Goal: Communication & Community: Share content

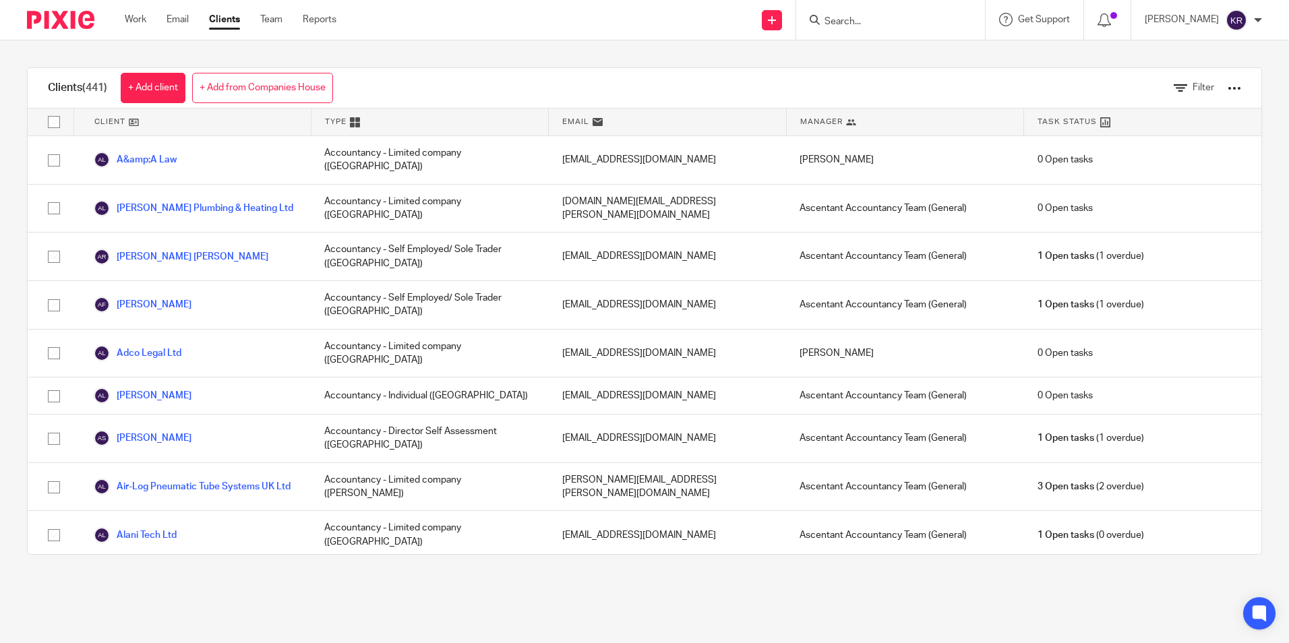
click at [292, 19] on ul "Work Email Clients Team Reports" at bounding box center [241, 19] width 232 height 13
click at [276, 20] on link "Team" at bounding box center [271, 19] width 22 height 13
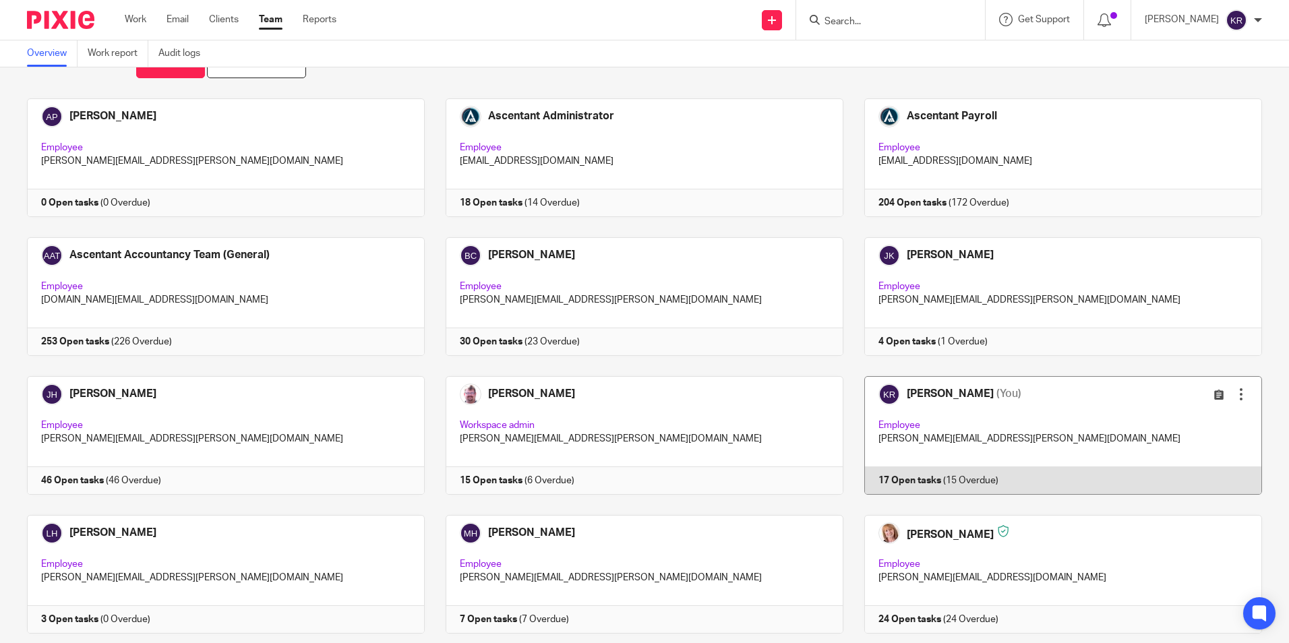
scroll to position [67, 0]
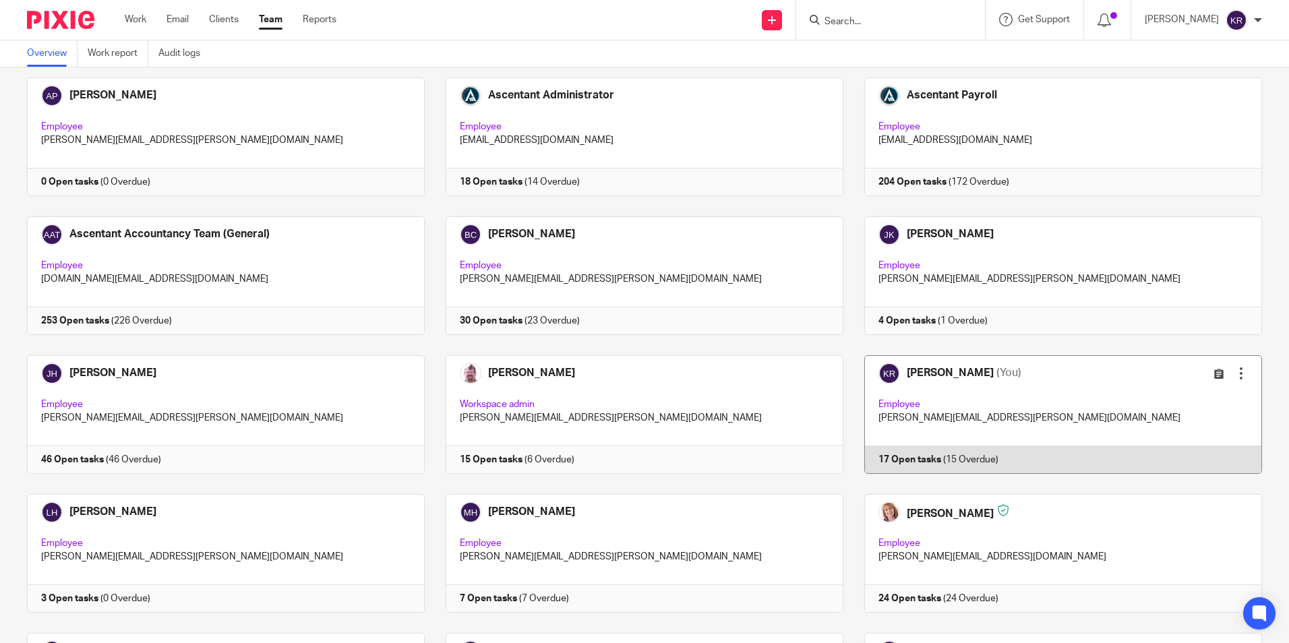
click at [931, 405] on link at bounding box center [1053, 414] width 419 height 119
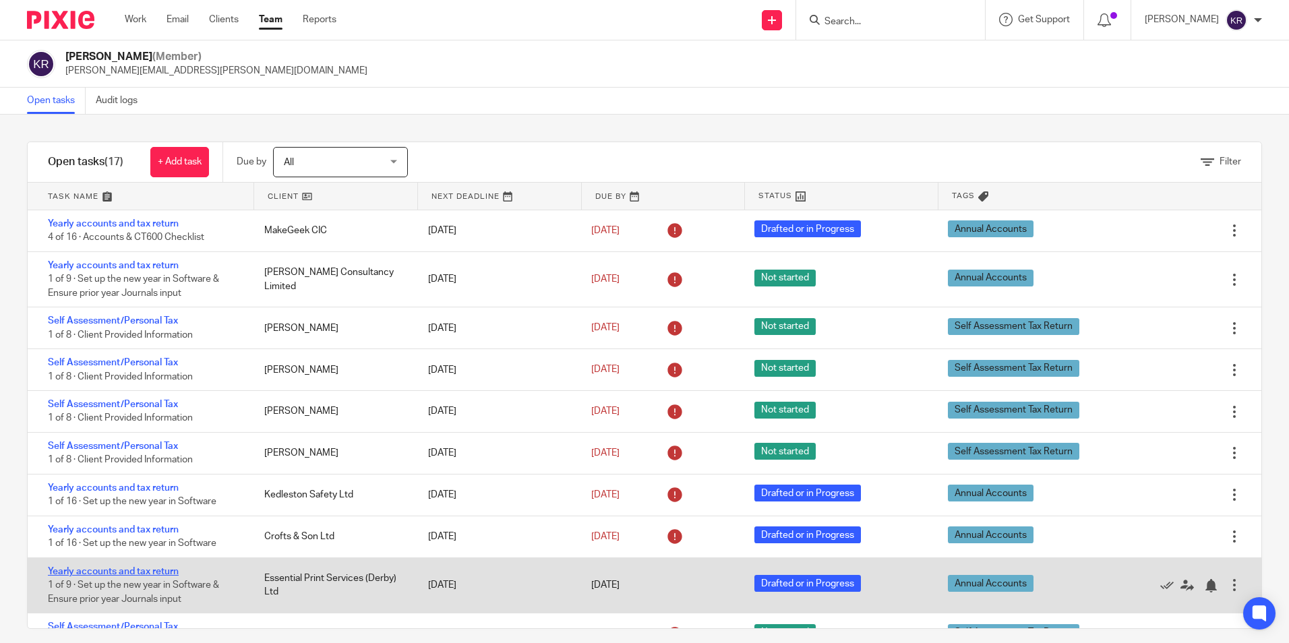
click at [158, 573] on link "Yearly accounts and tax return" at bounding box center [113, 571] width 131 height 9
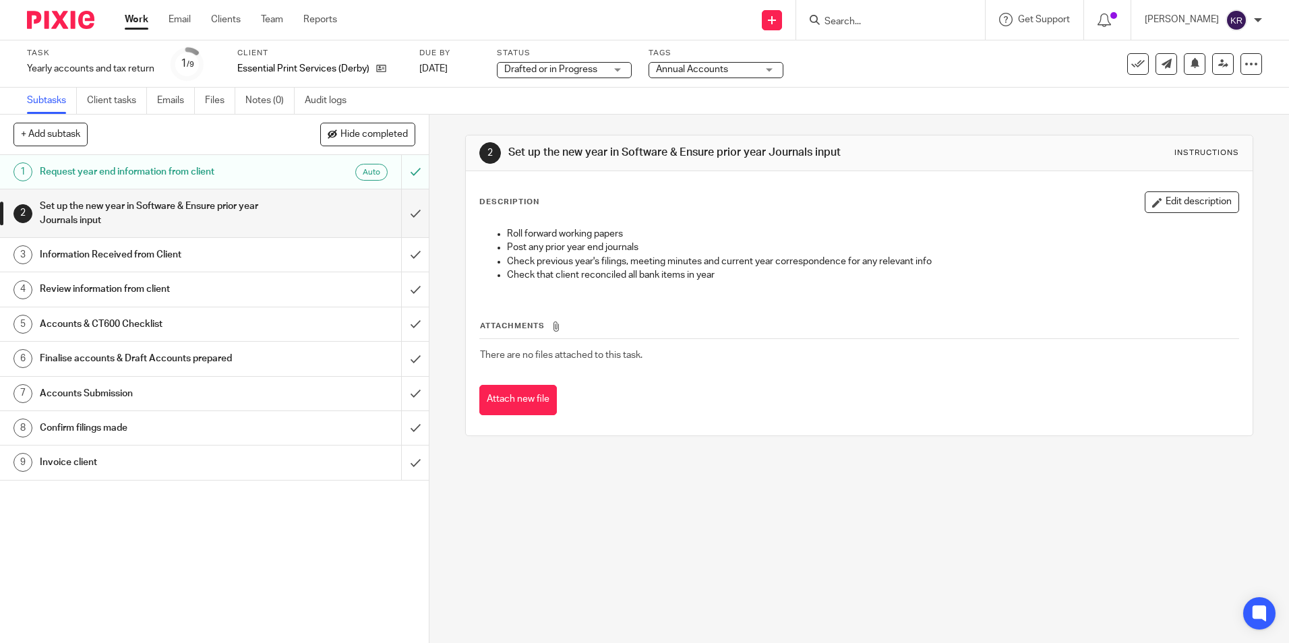
click at [624, 69] on div "Drafted or in Progress Drafted or in Progress" at bounding box center [564, 70] width 135 height 16
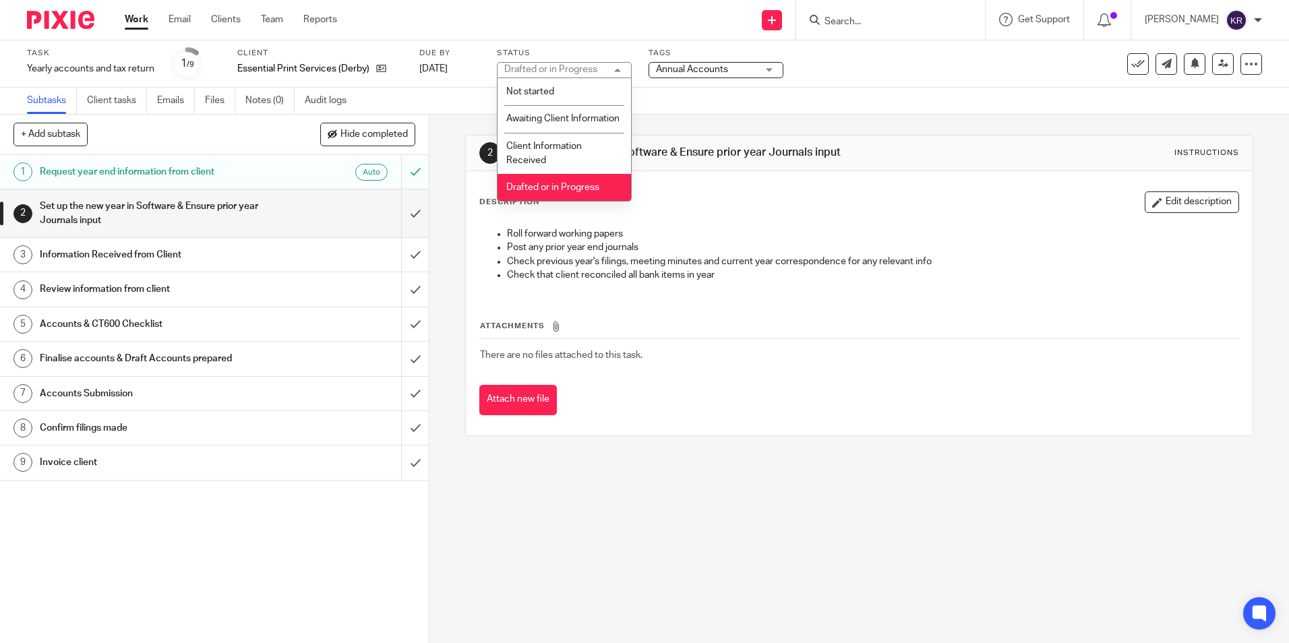
click at [624, 69] on div "Drafted or in Progress Drafted or in Progress" at bounding box center [564, 70] width 135 height 16
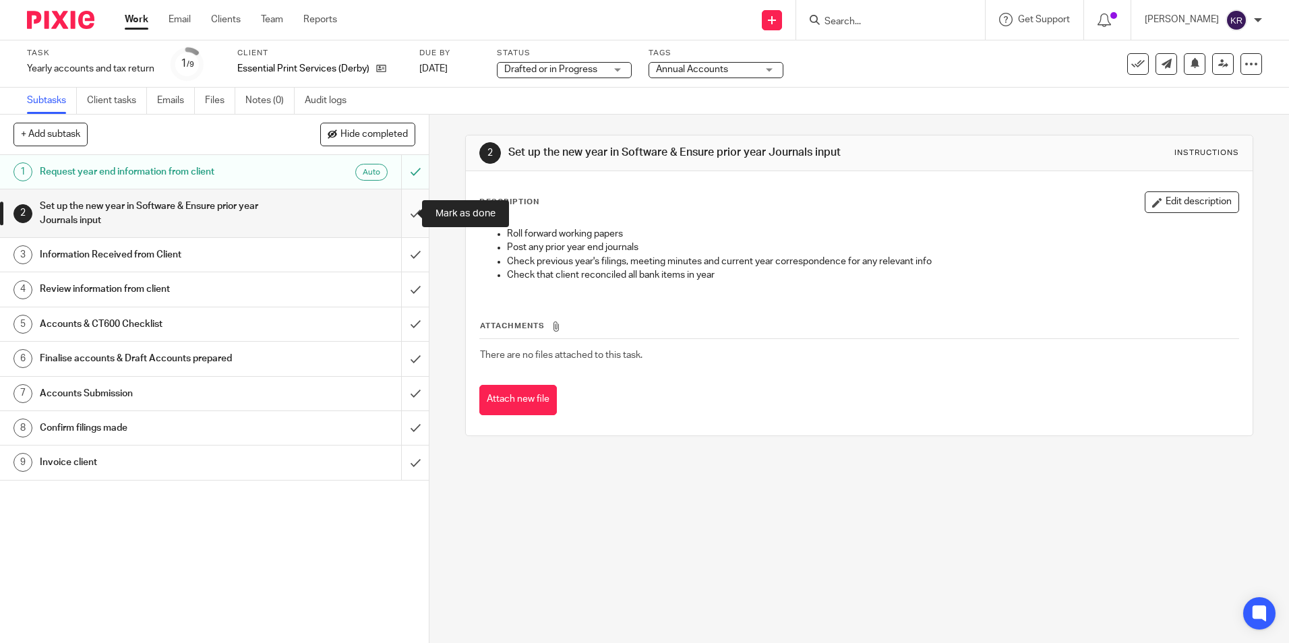
click at [404, 213] on input "submit" at bounding box center [214, 213] width 429 height 48
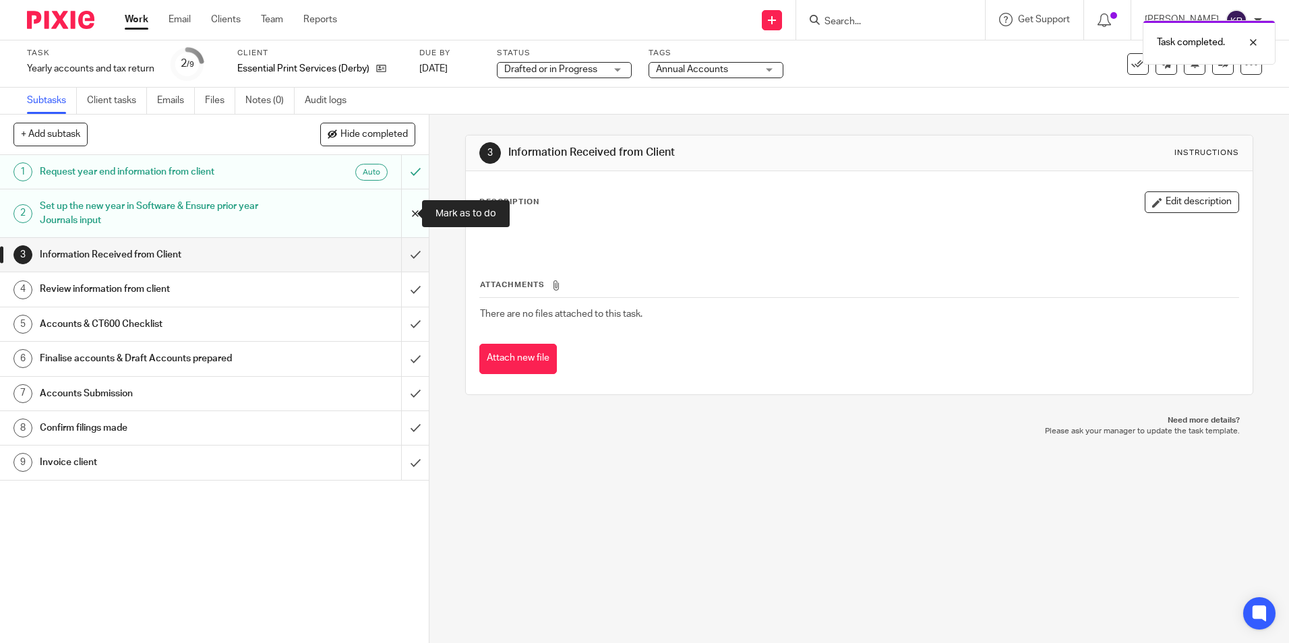
click at [399, 215] on input "submit" at bounding box center [214, 213] width 429 height 48
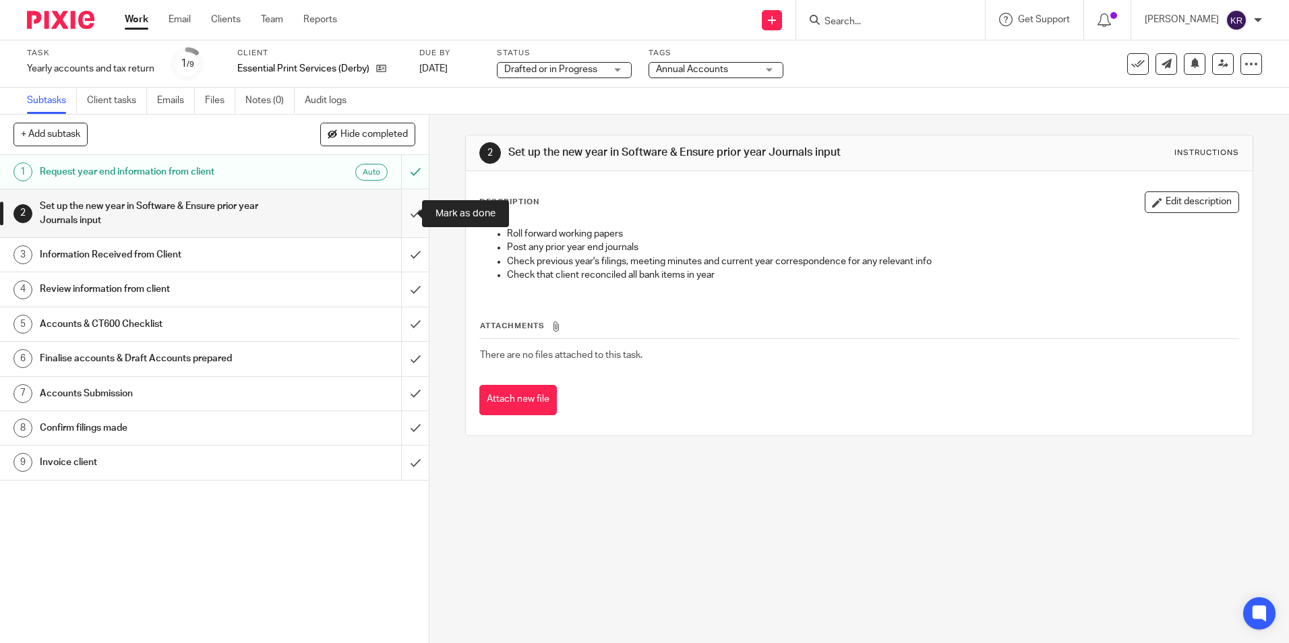
click at [403, 211] on input "submit" at bounding box center [214, 213] width 429 height 48
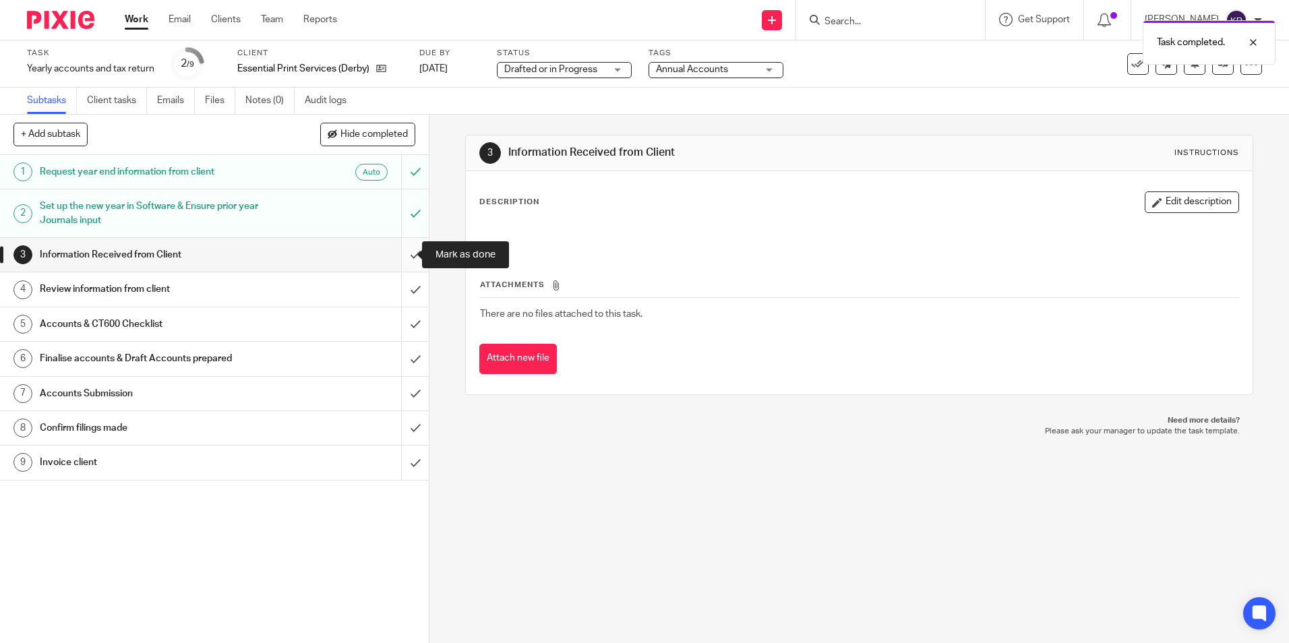
click at [401, 256] on input "submit" at bounding box center [214, 255] width 429 height 34
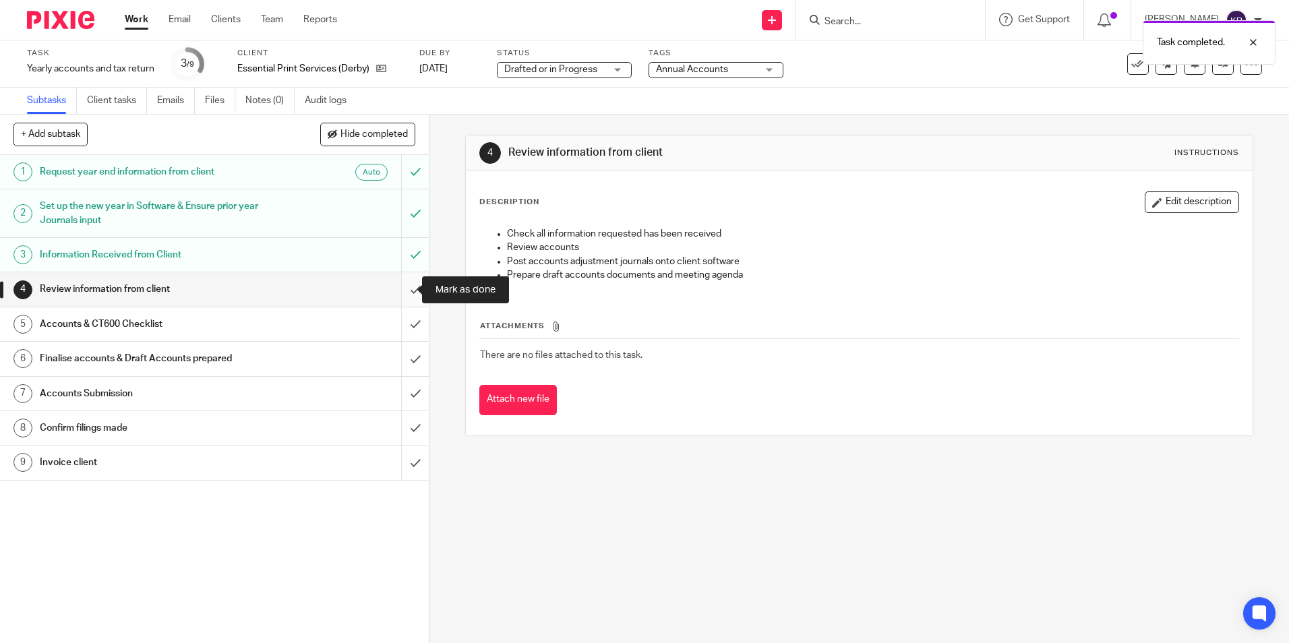
click at [399, 290] on input "submit" at bounding box center [214, 289] width 429 height 34
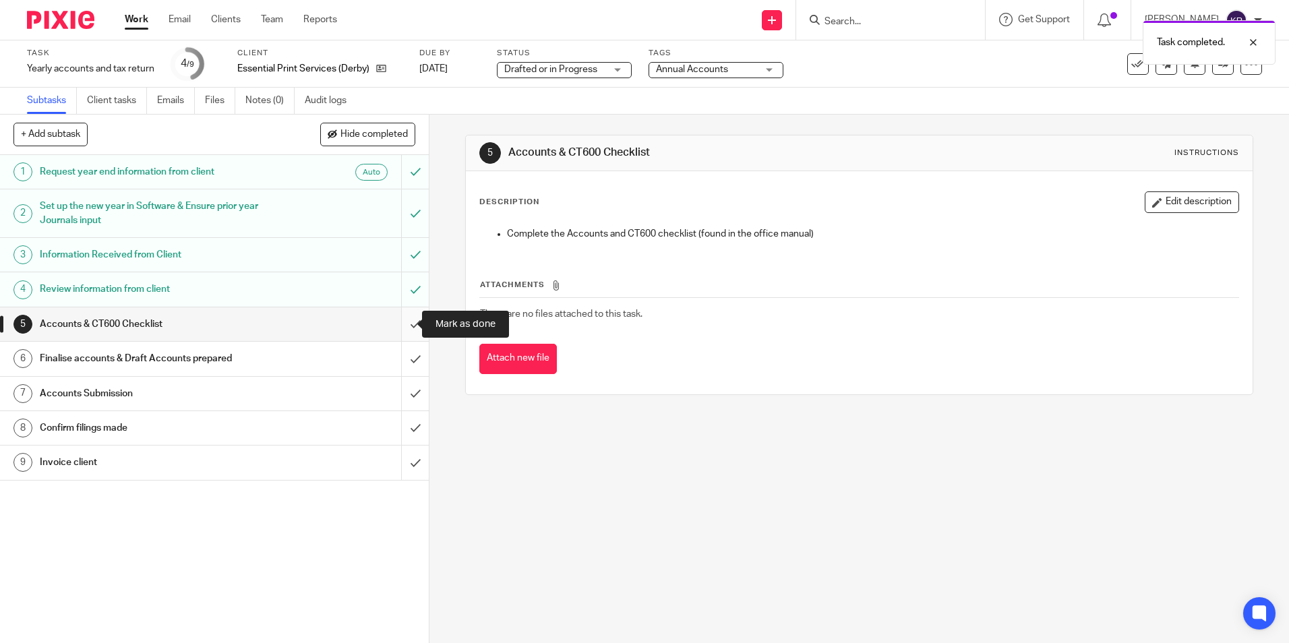
click at [401, 321] on input "submit" at bounding box center [214, 324] width 429 height 34
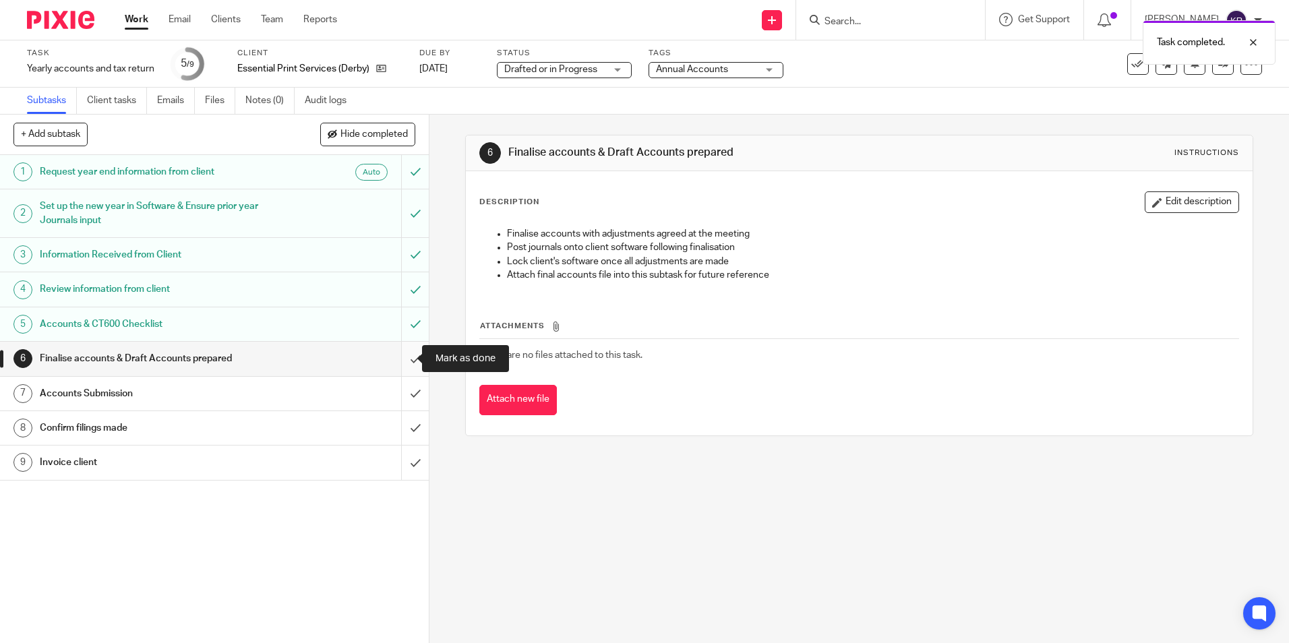
click at [402, 355] on input "submit" at bounding box center [214, 359] width 429 height 34
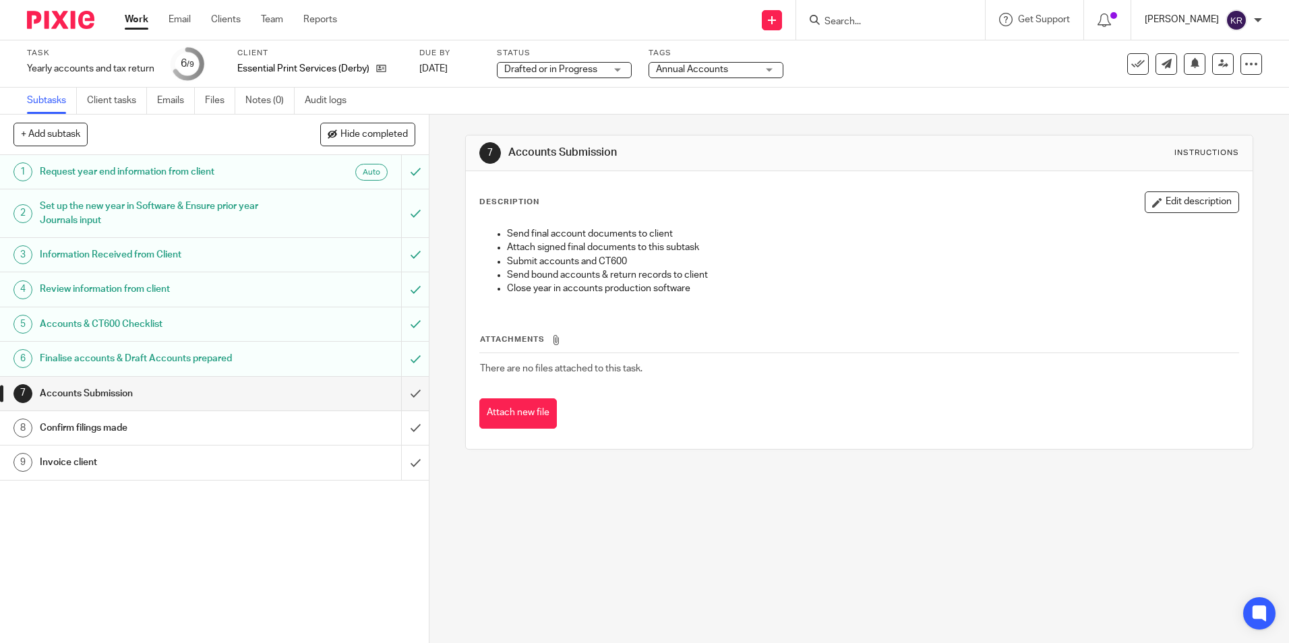
click at [1191, 19] on p "[PERSON_NAME]" at bounding box center [1182, 19] width 74 height 13
click at [1185, 20] on p "[PERSON_NAME]" at bounding box center [1182, 19] width 74 height 13
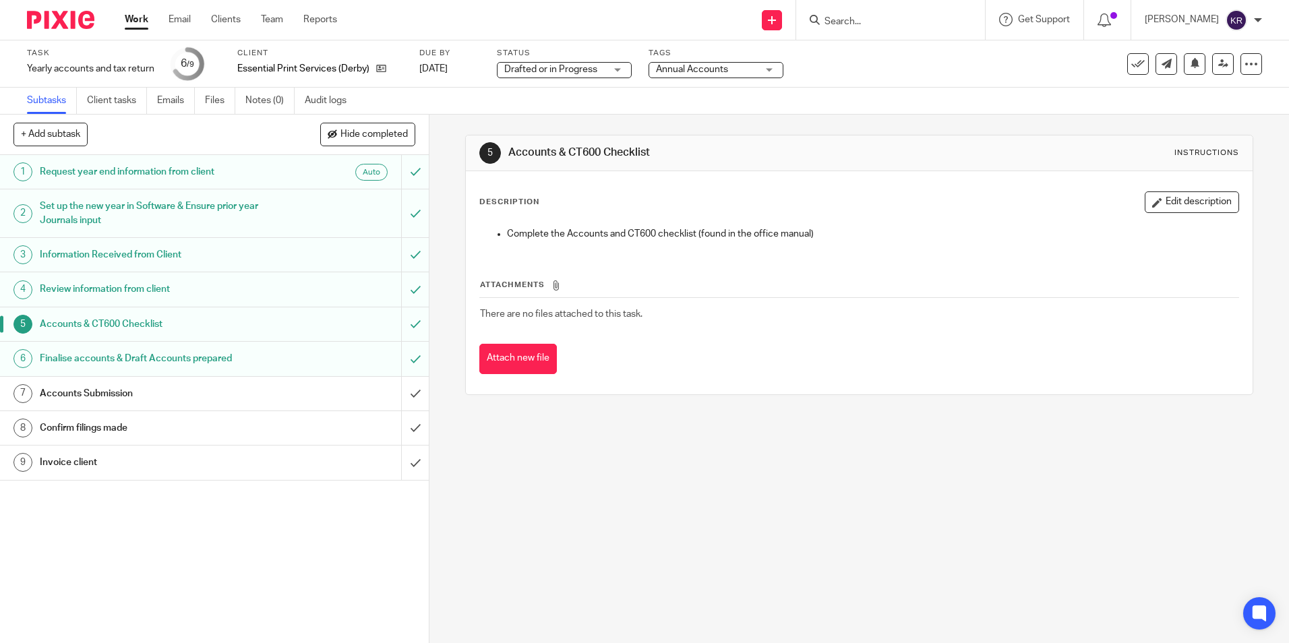
click at [147, 20] on link "Work" at bounding box center [137, 19] width 24 height 13
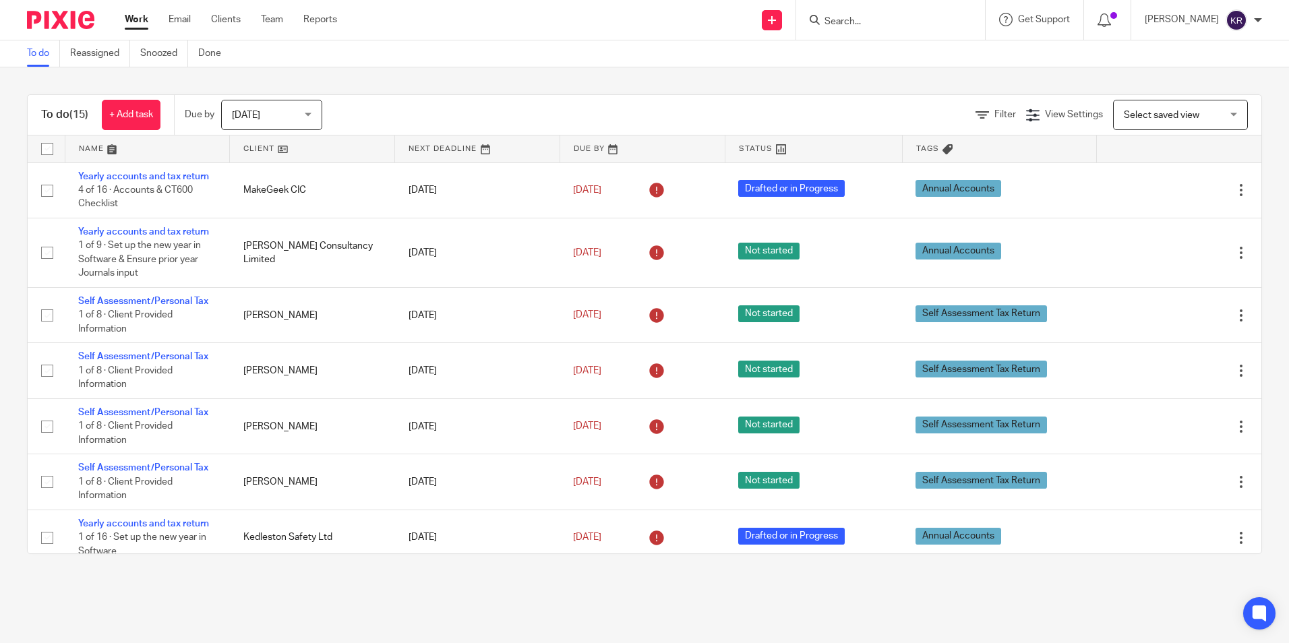
click at [307, 115] on div "Today Today" at bounding box center [271, 115] width 101 height 30
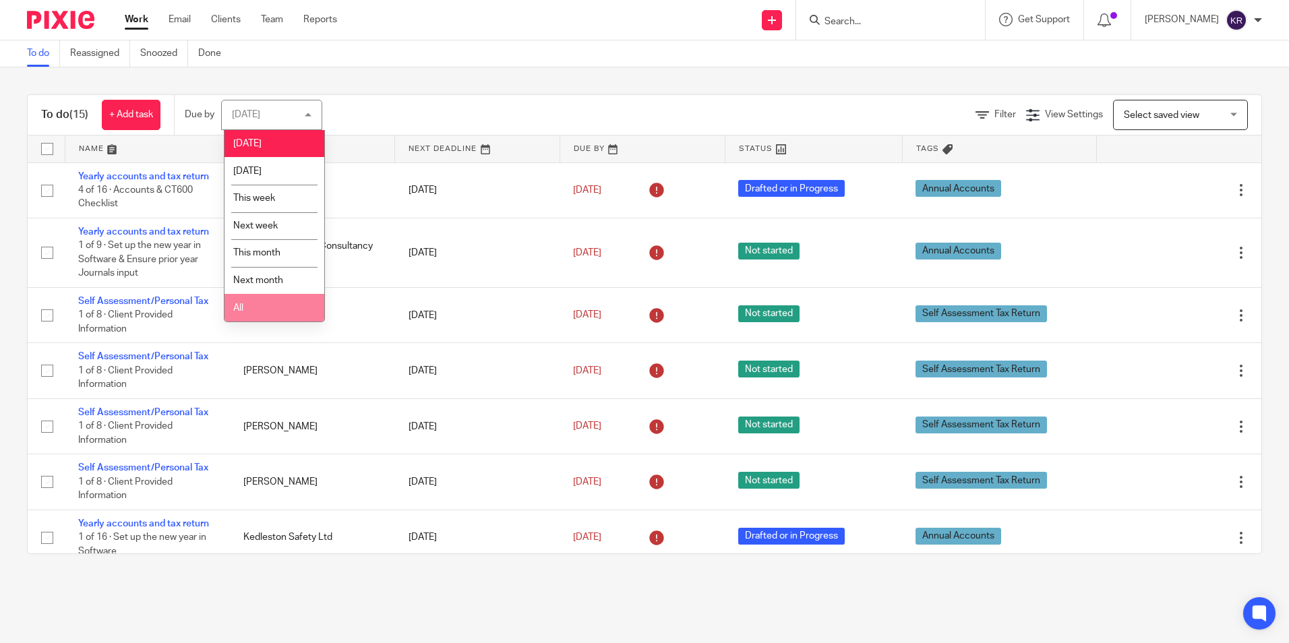
click at [257, 300] on li "All" at bounding box center [275, 308] width 100 height 28
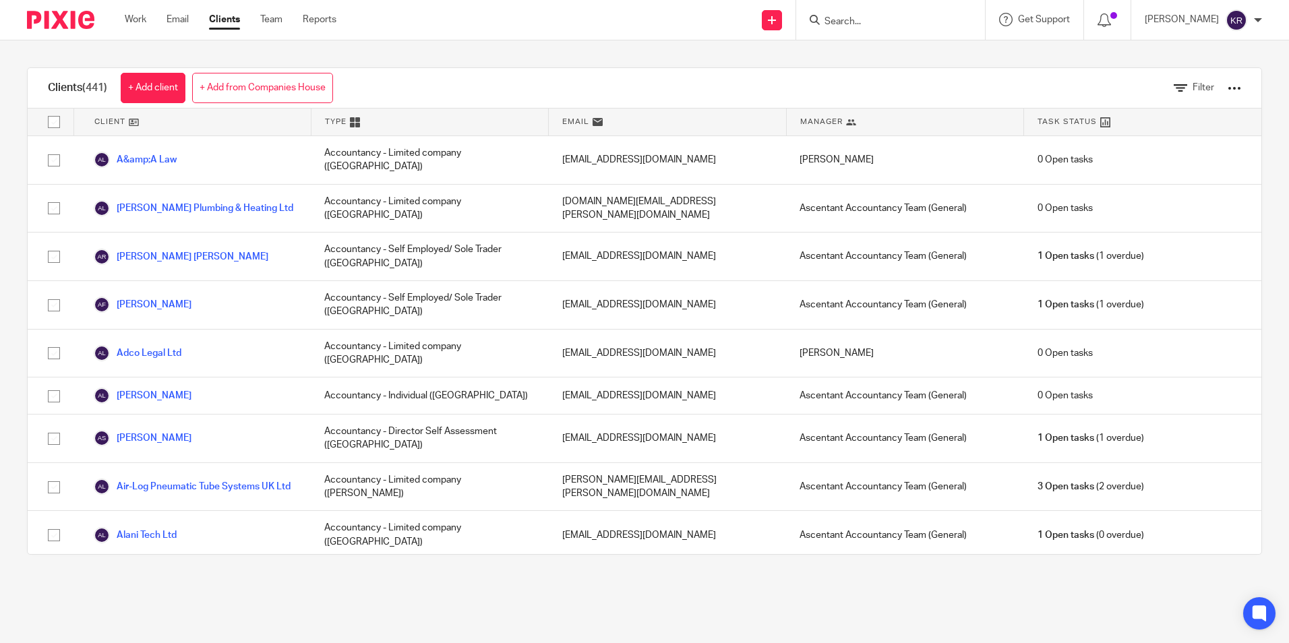
click at [877, 25] on input "Search" at bounding box center [883, 22] width 121 height 12
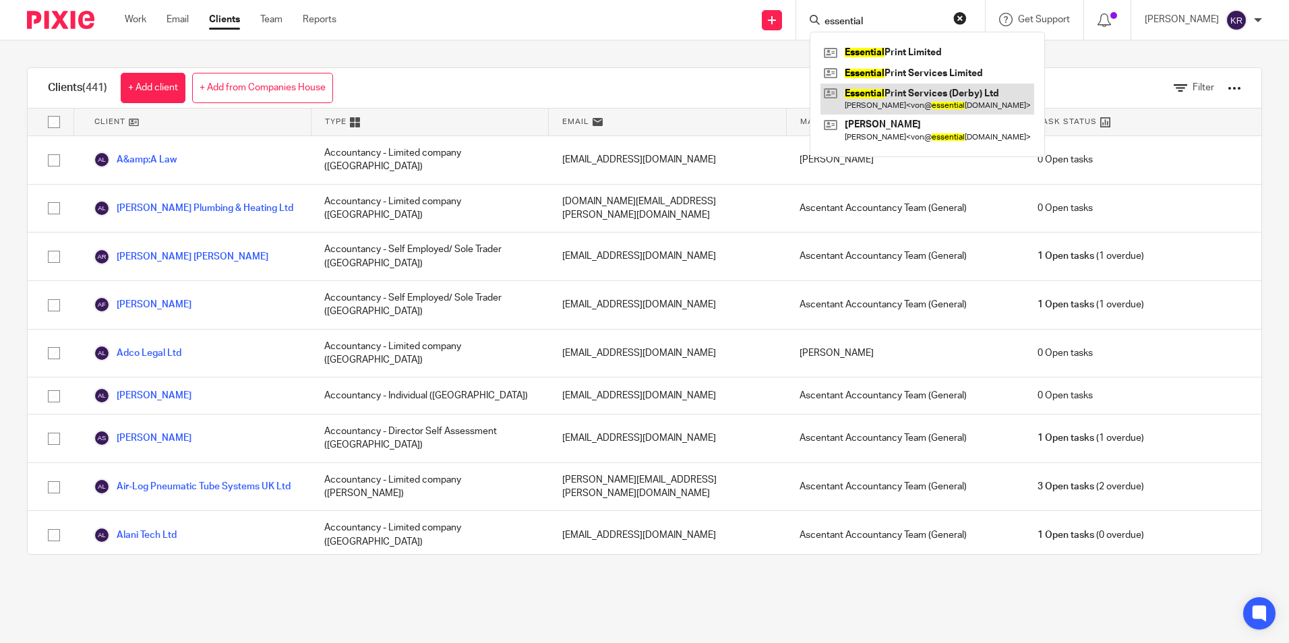
type input "essential"
click at [926, 96] on link at bounding box center [928, 99] width 214 height 31
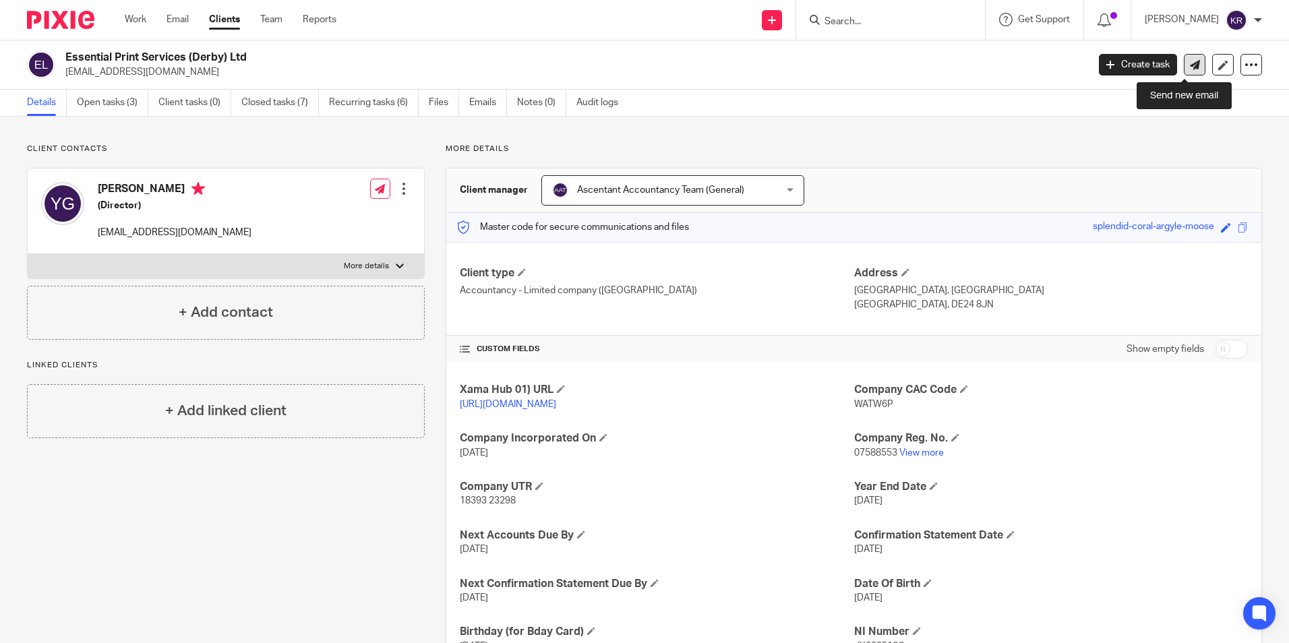
click at [1190, 63] on icon at bounding box center [1195, 65] width 10 height 10
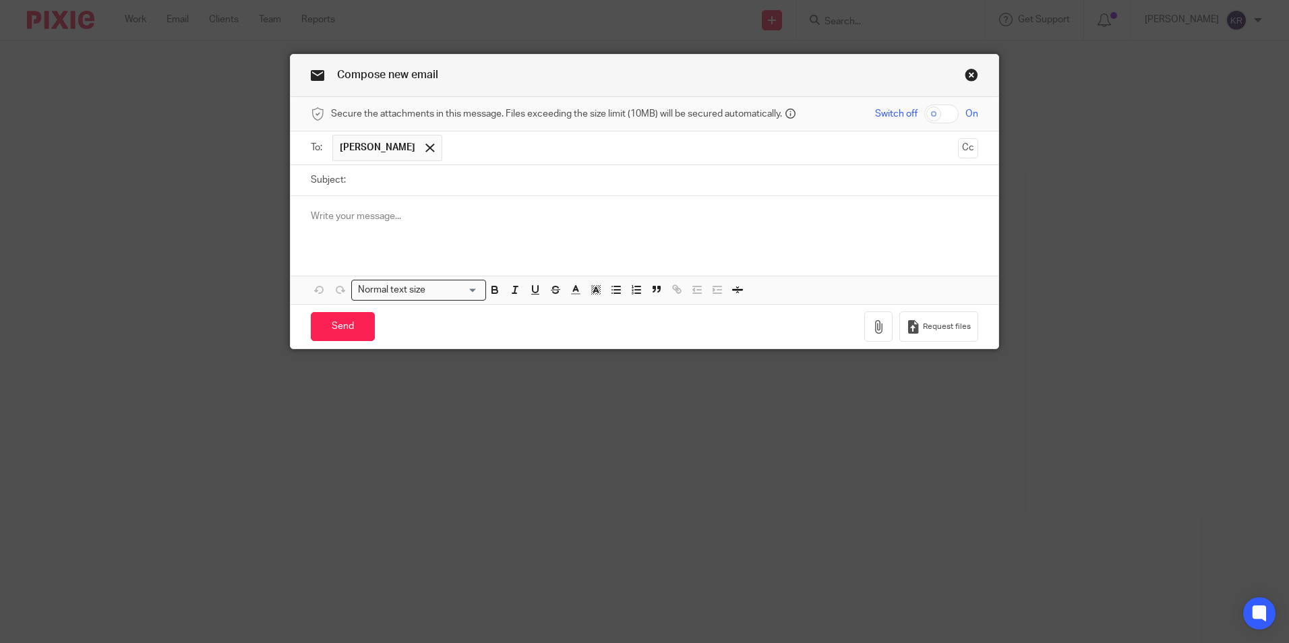
click at [970, 73] on link "Close this dialog window" at bounding box center [971, 77] width 13 height 18
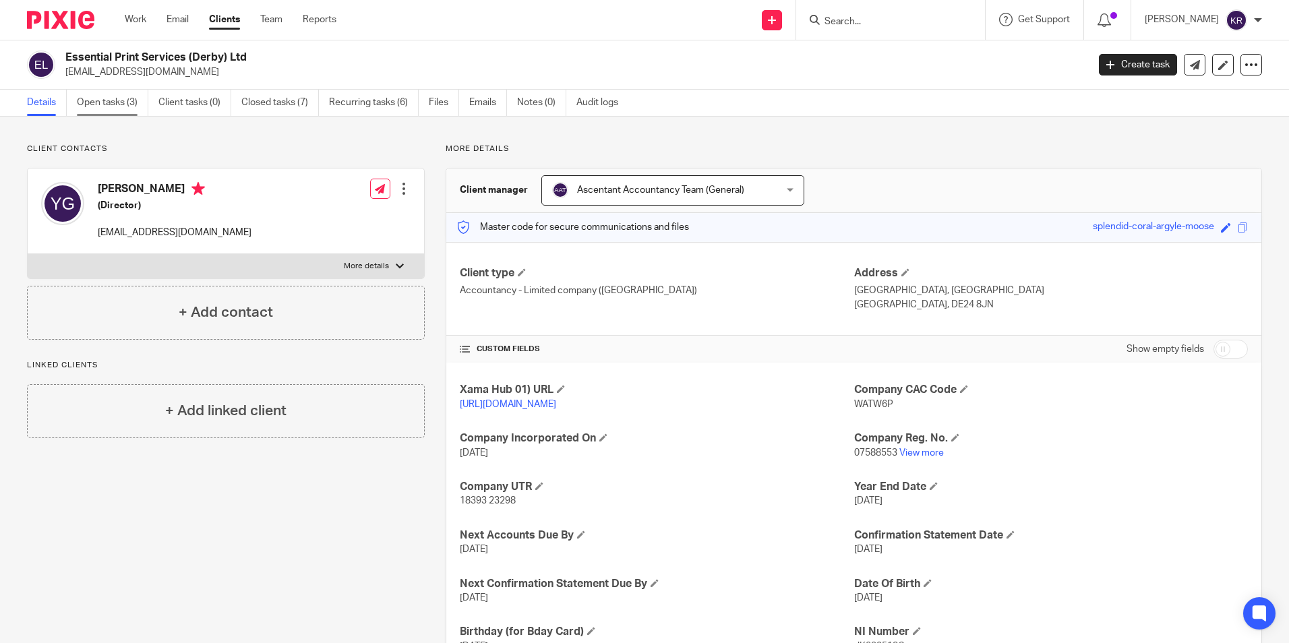
click at [115, 102] on link "Open tasks (3)" at bounding box center [112, 103] width 71 height 26
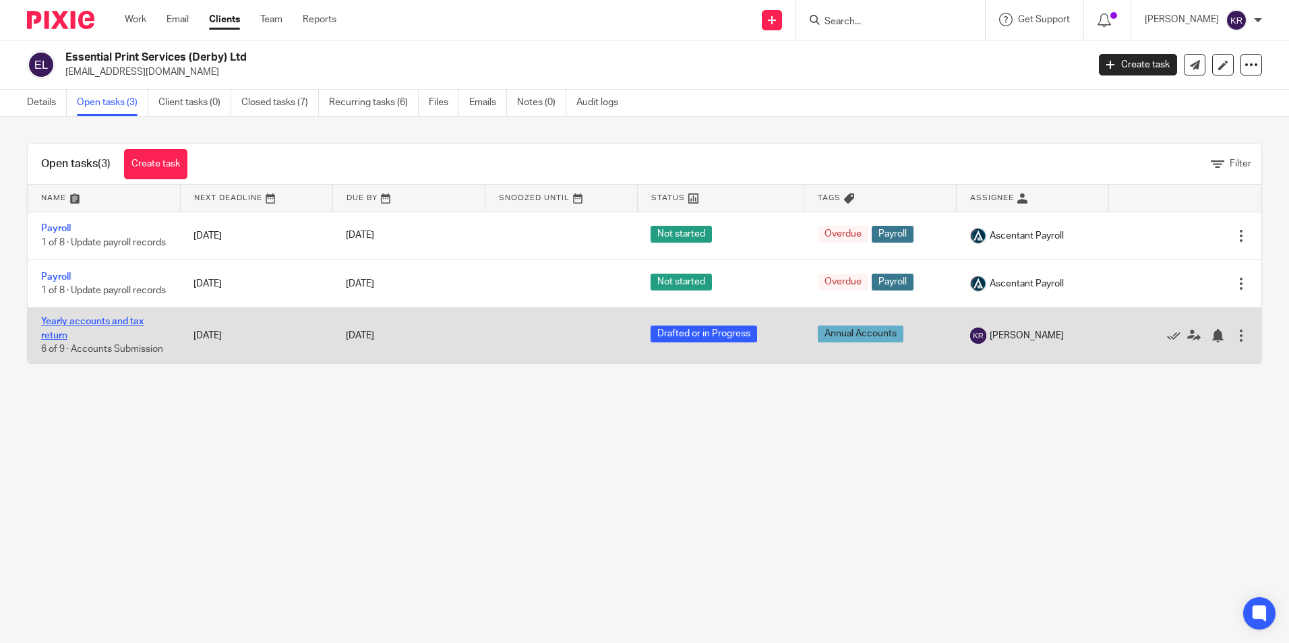
click at [90, 337] on link "Yearly accounts and tax return" at bounding box center [92, 328] width 102 height 23
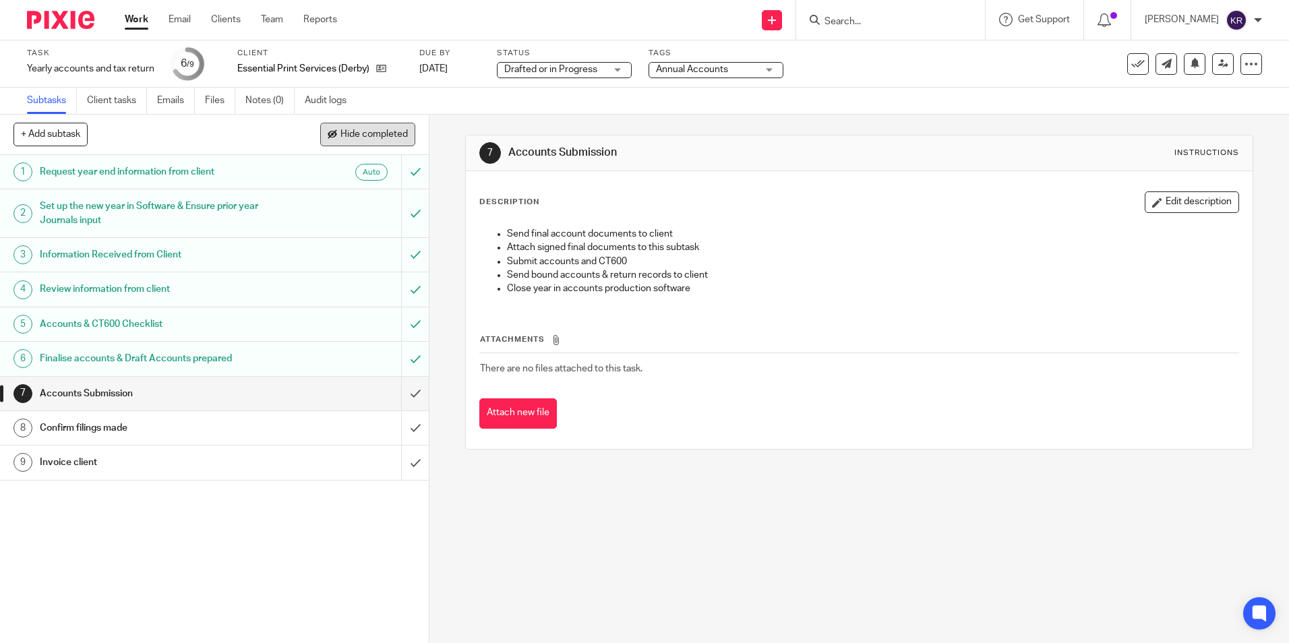
click at [373, 137] on span "Hide completed" at bounding box center [374, 134] width 67 height 11
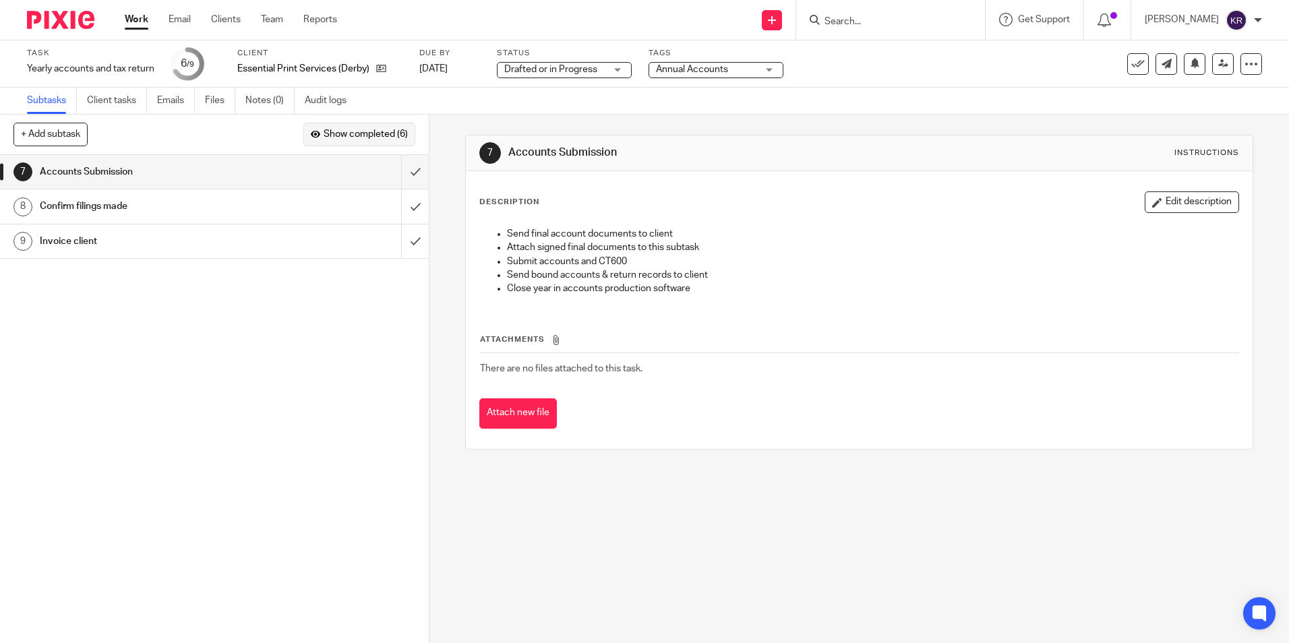
click at [373, 137] on span "Show completed (6)" at bounding box center [366, 134] width 84 height 11
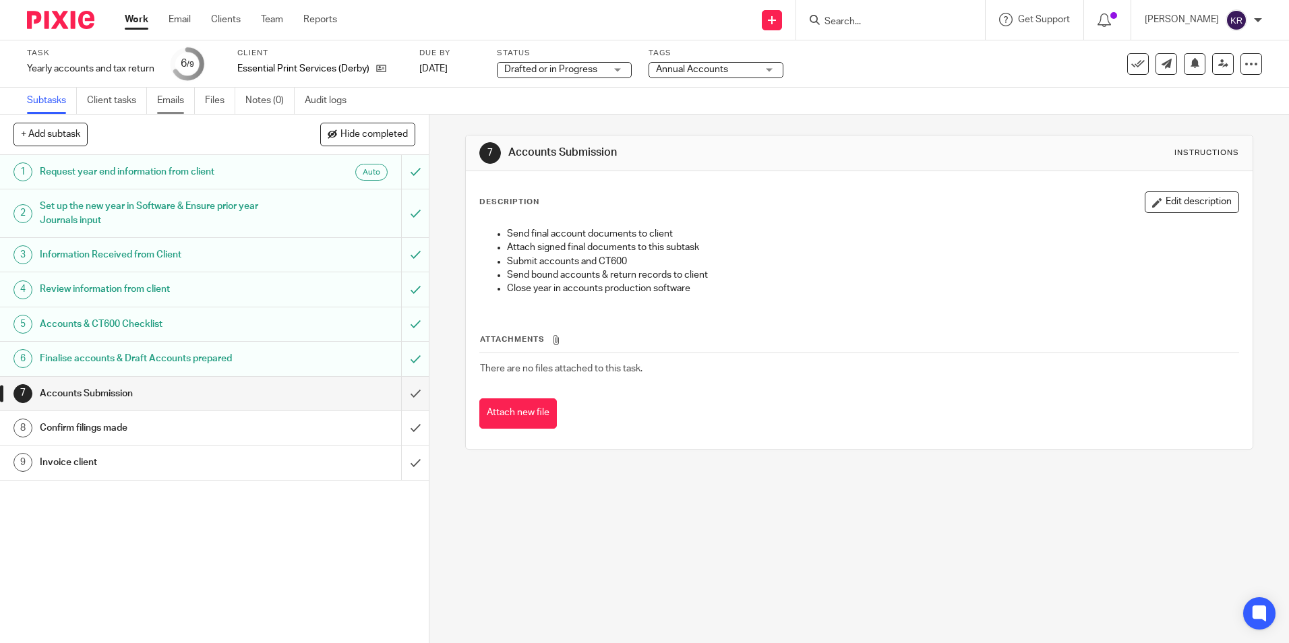
click at [167, 106] on link "Emails" at bounding box center [176, 101] width 38 height 26
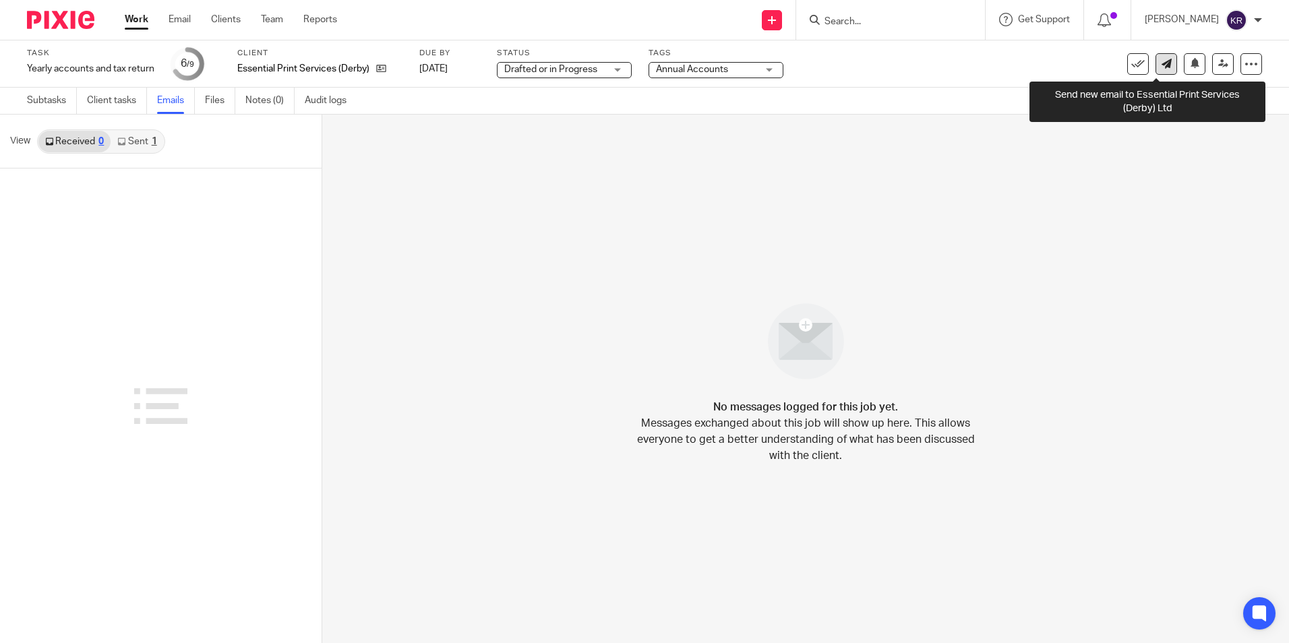
click at [1162, 63] on icon at bounding box center [1167, 64] width 10 height 10
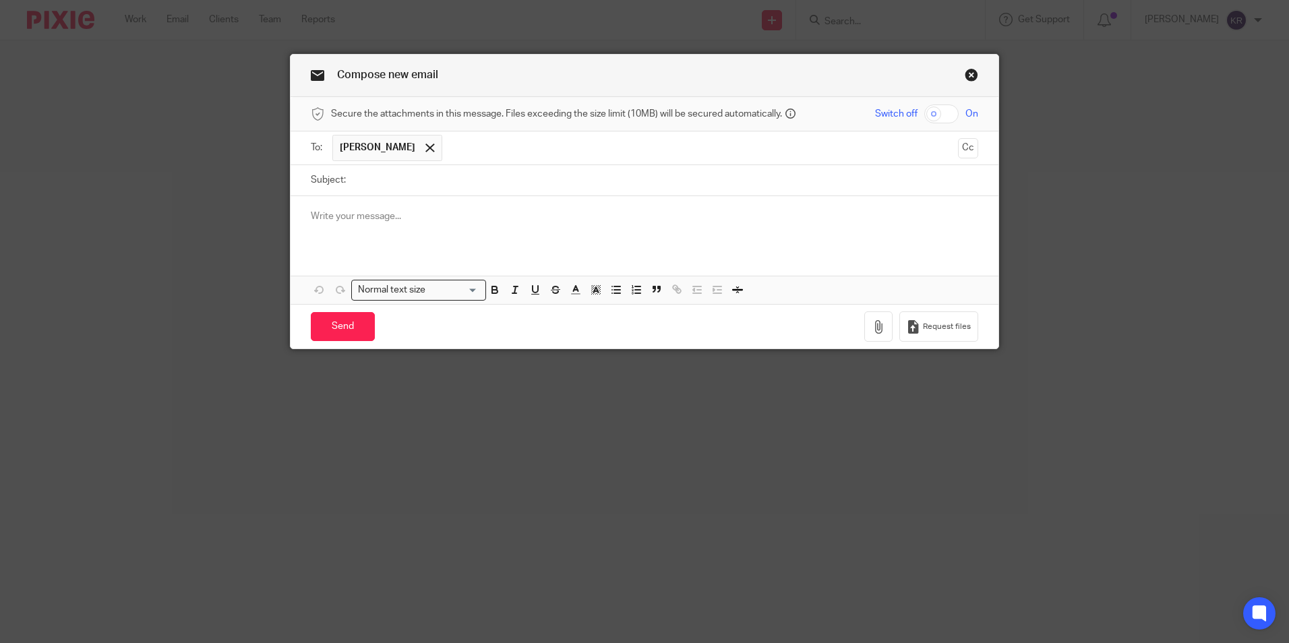
click at [972, 69] on link "Close this dialog window" at bounding box center [971, 77] width 13 height 18
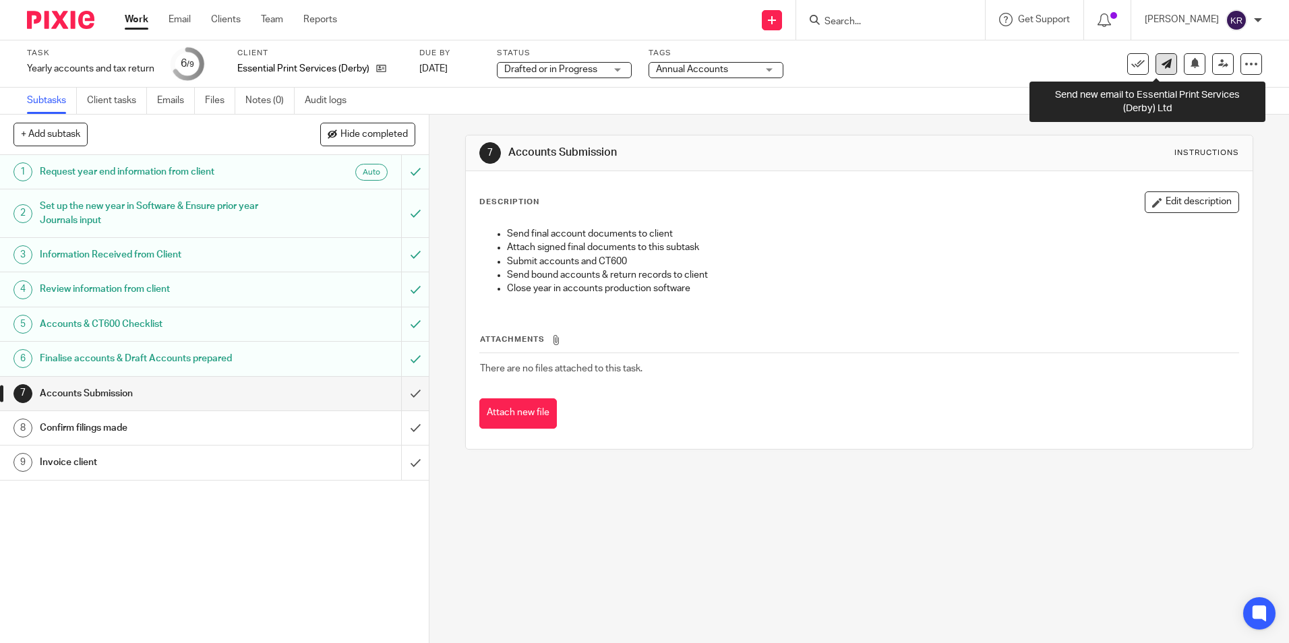
click at [1162, 68] on icon at bounding box center [1167, 64] width 10 height 10
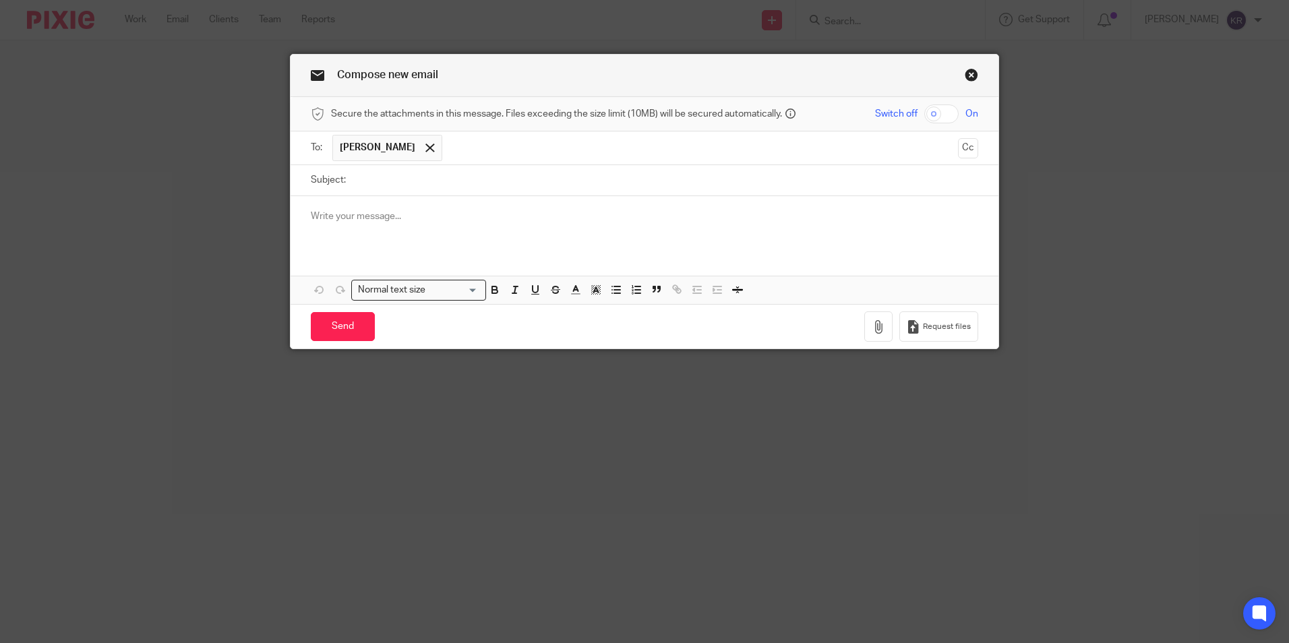
click at [357, 179] on input "Subject:" at bounding box center [666, 180] width 626 height 30
click at [395, 224] on div at bounding box center [645, 222] width 708 height 53
click at [384, 208] on div at bounding box center [645, 222] width 708 height 53
click at [448, 218] on p at bounding box center [645, 216] width 668 height 13
click at [424, 146] on div at bounding box center [430, 148] width 16 height 20
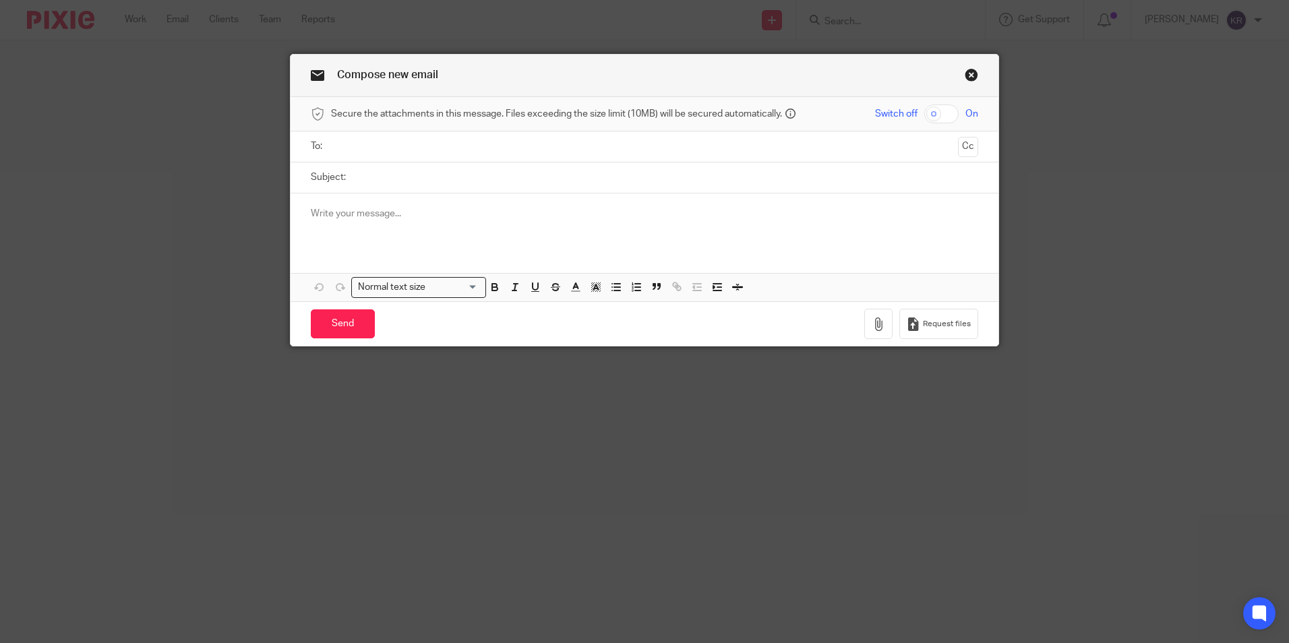
click at [398, 223] on div at bounding box center [645, 220] width 708 height 53
click at [394, 158] on div at bounding box center [645, 146] width 626 height 30
click at [392, 150] on input "text" at bounding box center [644, 147] width 616 height 16
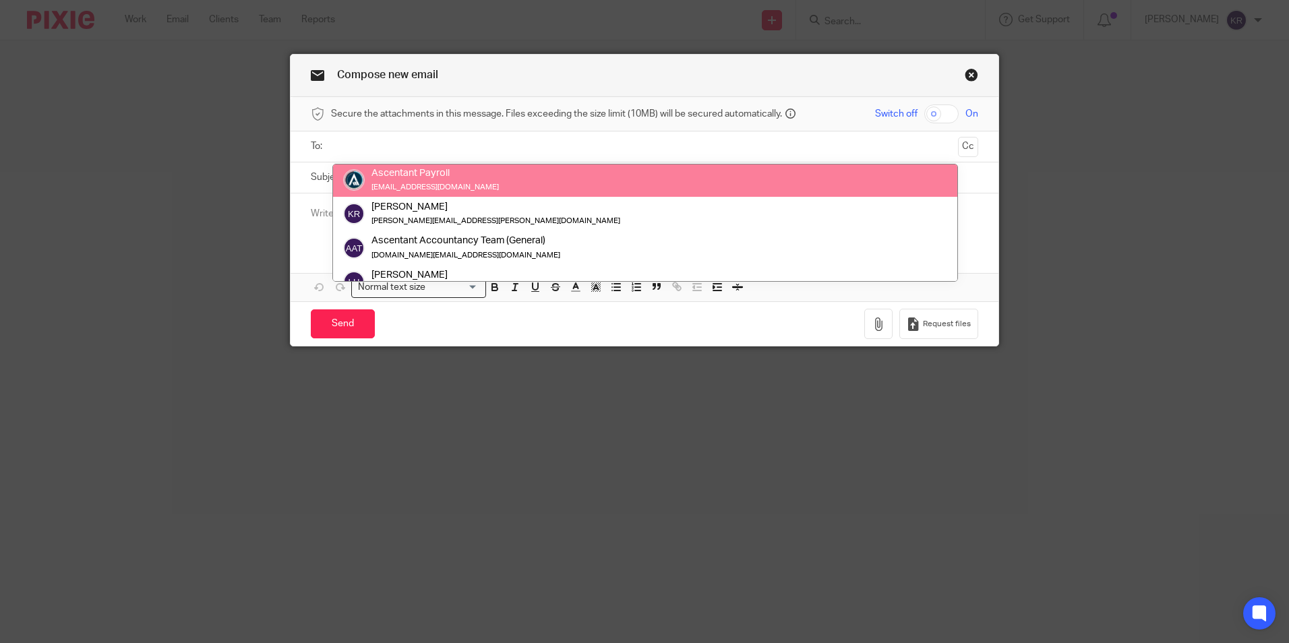
scroll to position [337, 0]
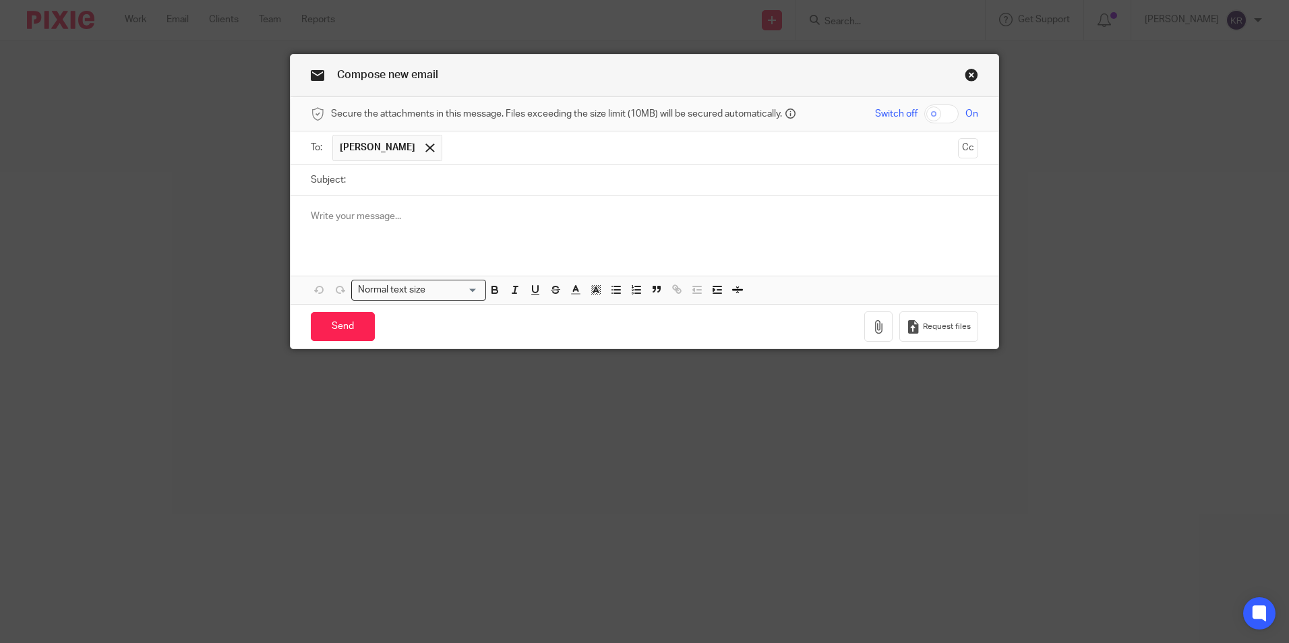
click at [373, 190] on input "Subject:" at bounding box center [666, 180] width 626 height 30
type input "test"
click at [375, 202] on div at bounding box center [645, 222] width 708 height 53
click at [338, 318] on input "Send" at bounding box center [343, 326] width 64 height 29
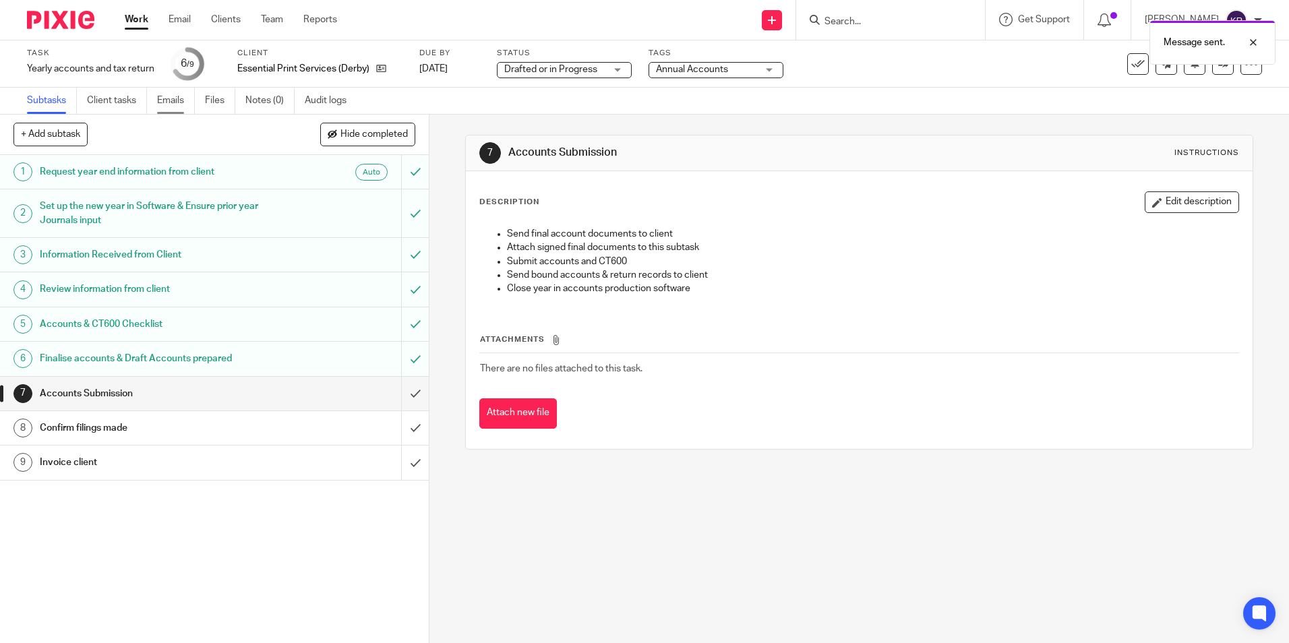
click at [180, 102] on link "Emails" at bounding box center [176, 101] width 38 height 26
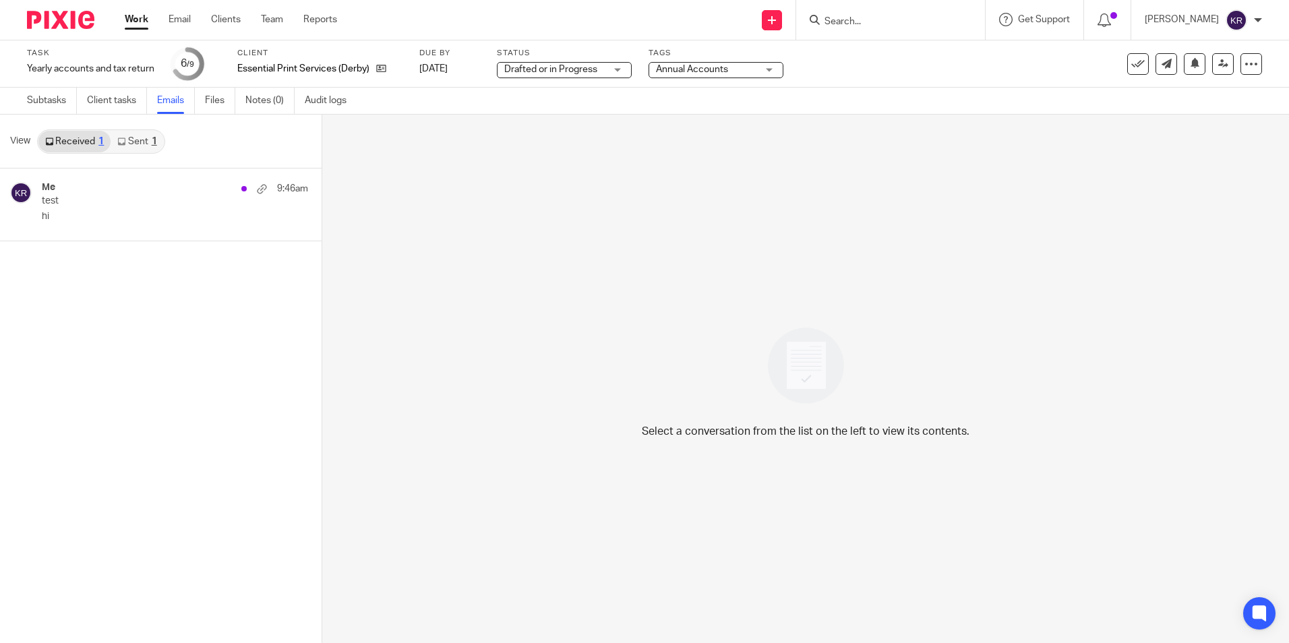
click at [149, 140] on link "Sent 1" at bounding box center [137, 142] width 53 height 22
click at [69, 140] on link "Received 1" at bounding box center [74, 142] width 72 height 22
click at [132, 141] on link "Sent 1" at bounding box center [137, 142] width 53 height 22
click at [92, 144] on link "Received 1" at bounding box center [74, 142] width 72 height 22
click at [129, 152] on link "Sent 1" at bounding box center [137, 142] width 53 height 22
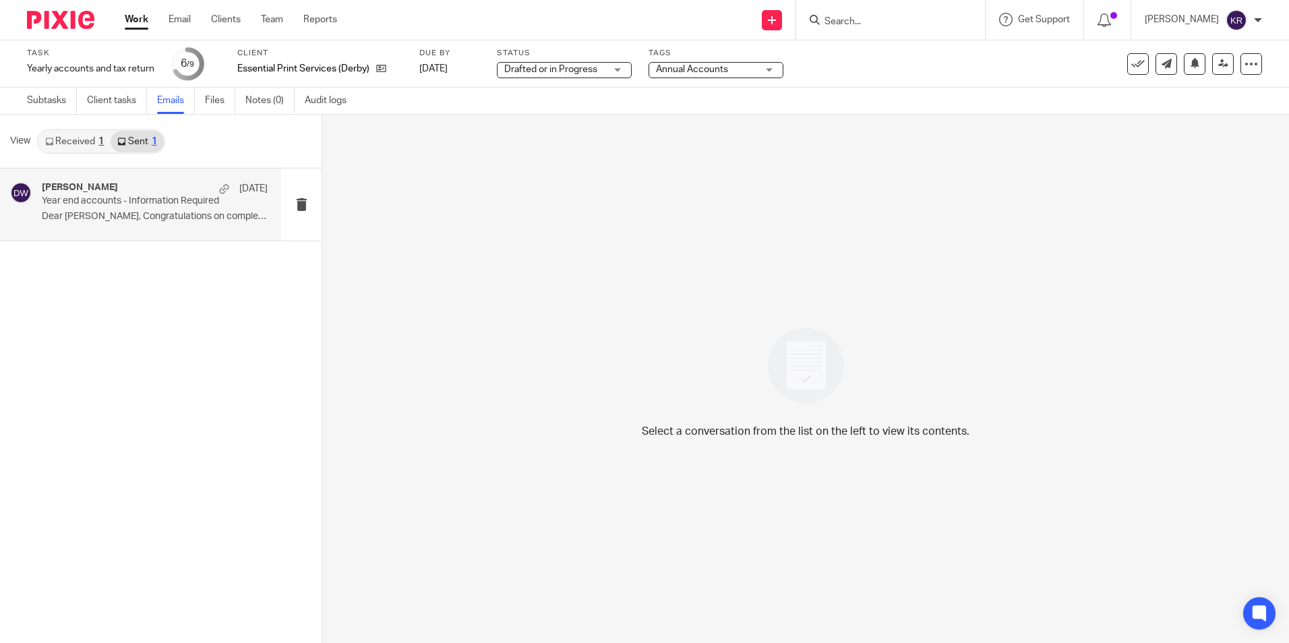
click at [129, 226] on div "Daniel Wilks 1 May Year end accounts - Information Required Dear Yvonne, Congra…" at bounding box center [155, 204] width 226 height 45
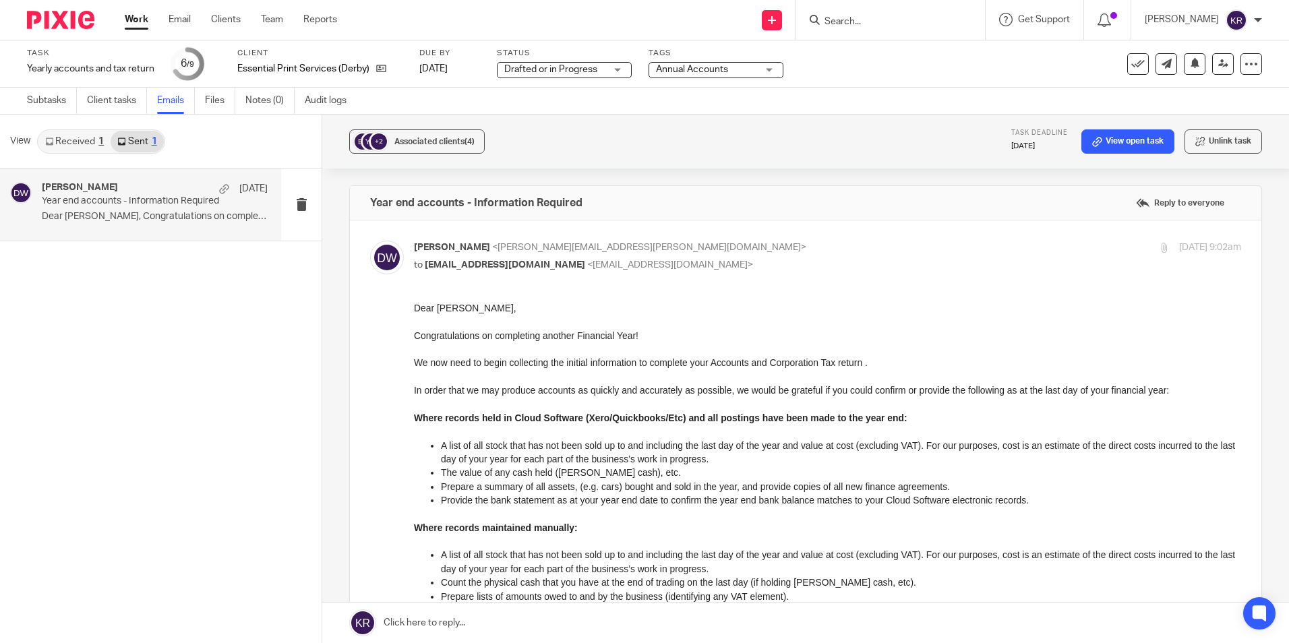
click at [71, 140] on link "Received 1" at bounding box center [74, 142] width 72 height 22
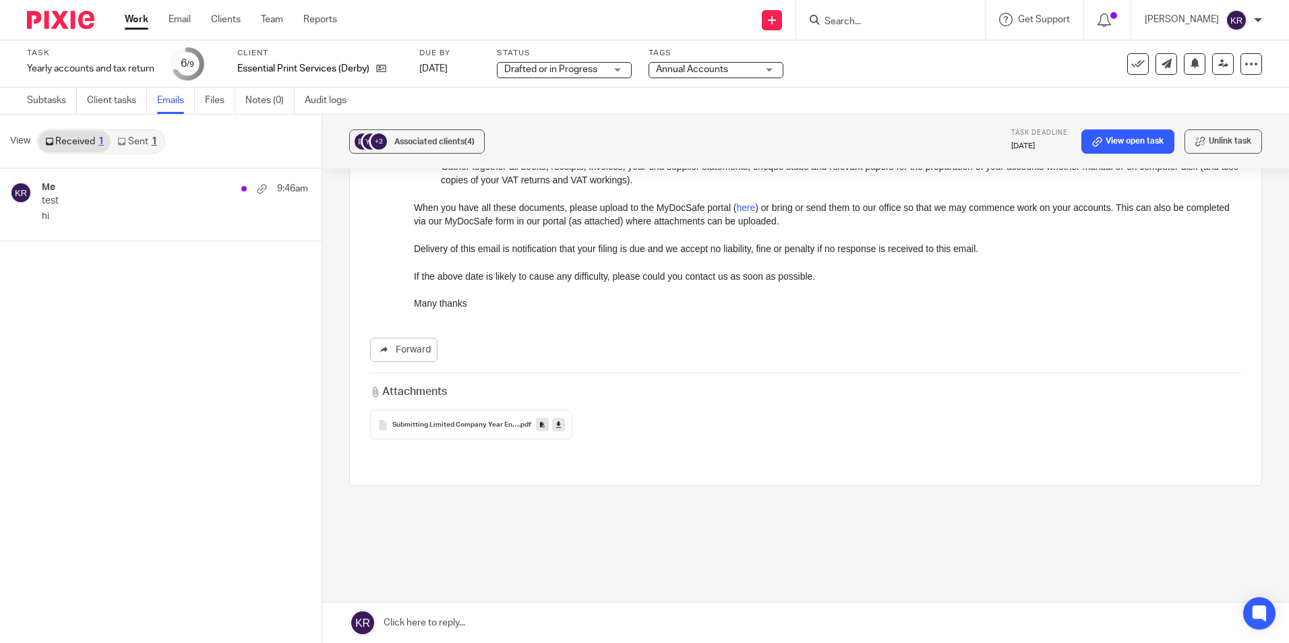
scroll to position [489, 0]
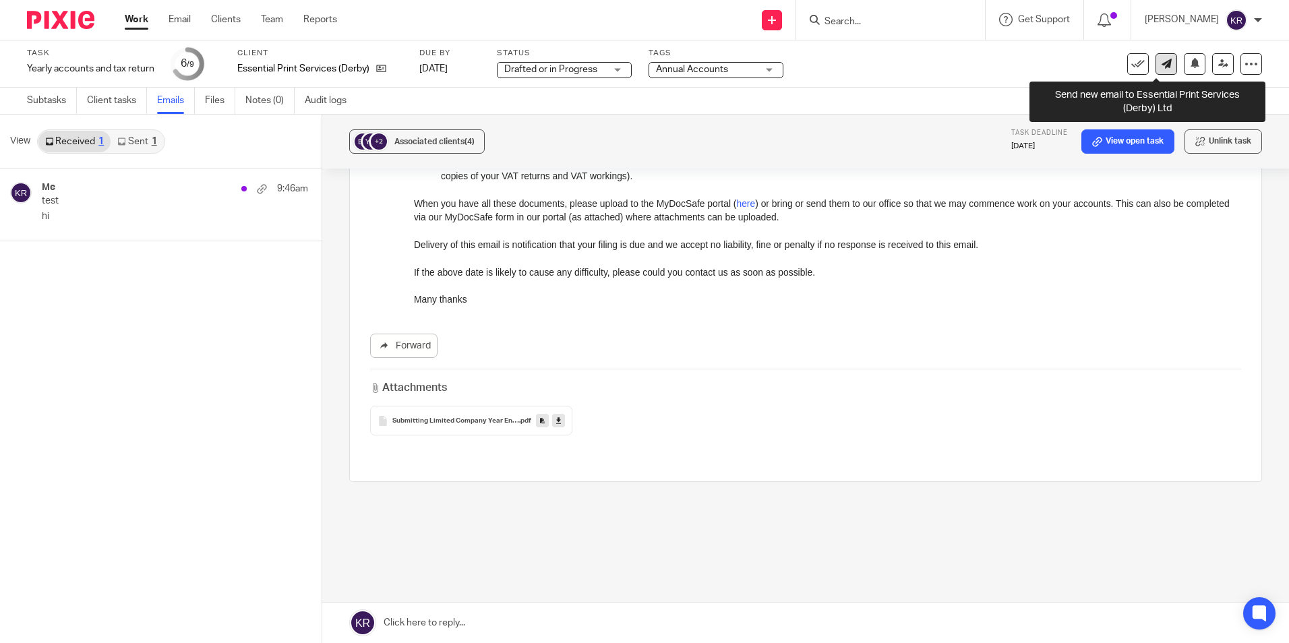
click at [1162, 61] on icon at bounding box center [1167, 64] width 10 height 10
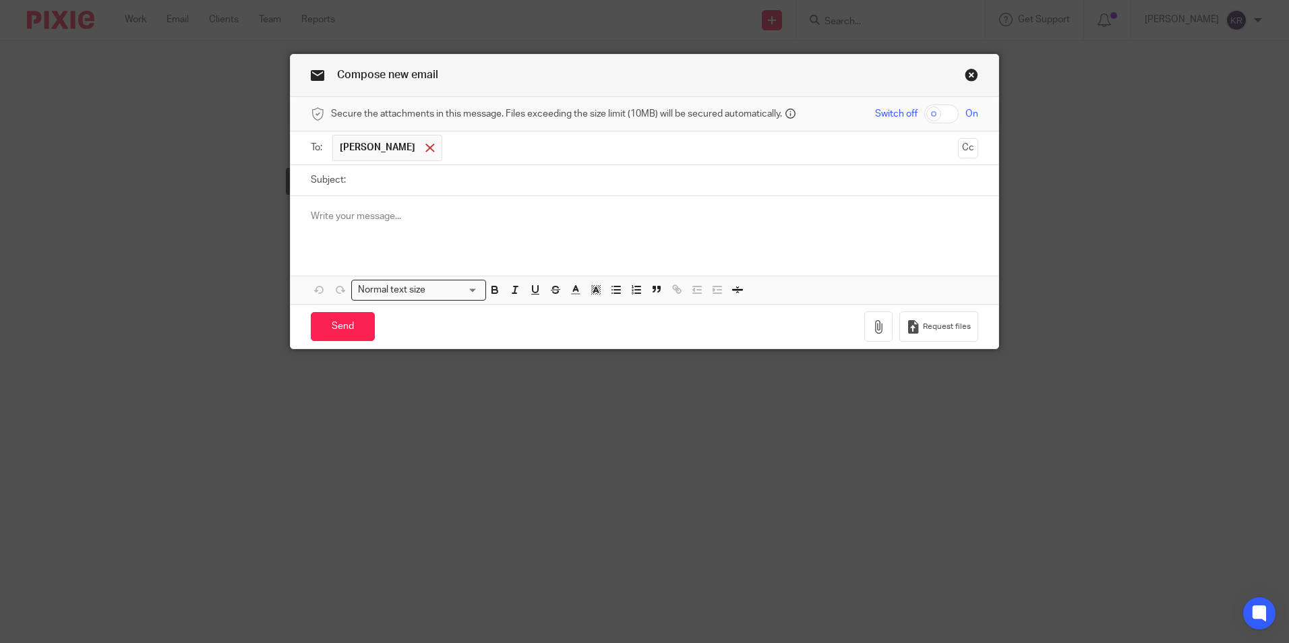
click at [425, 146] on span at bounding box center [429, 148] width 9 height 9
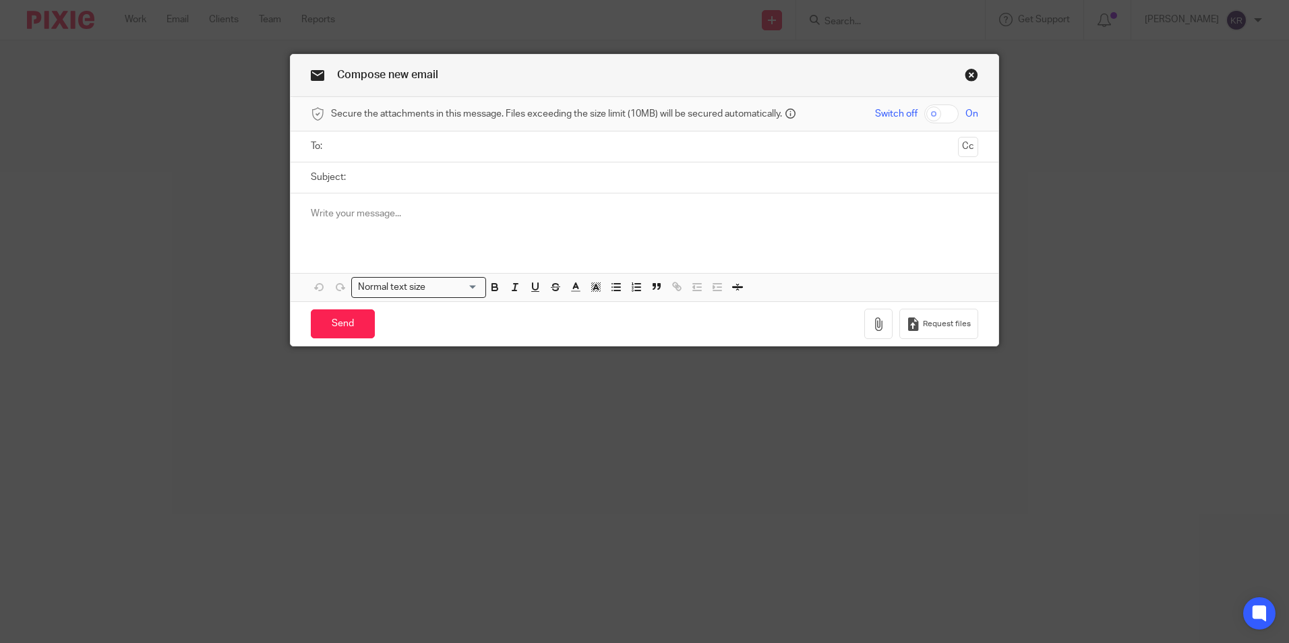
click at [416, 146] on input "text" at bounding box center [644, 147] width 616 height 16
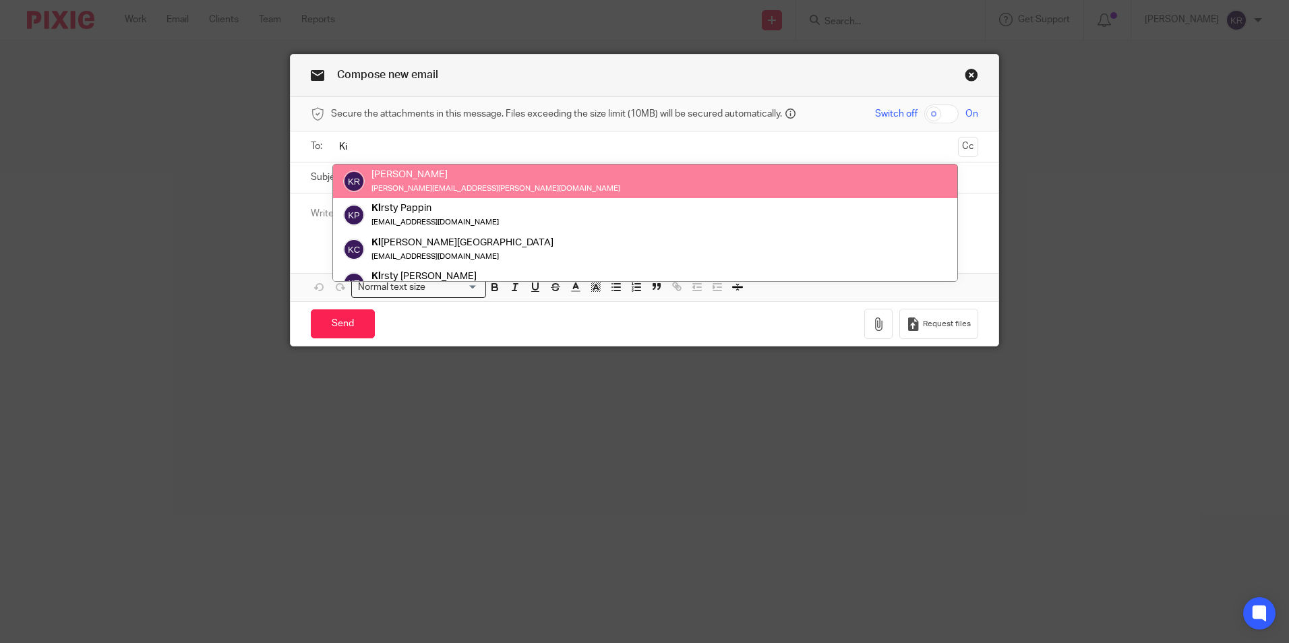
type input "Ki"
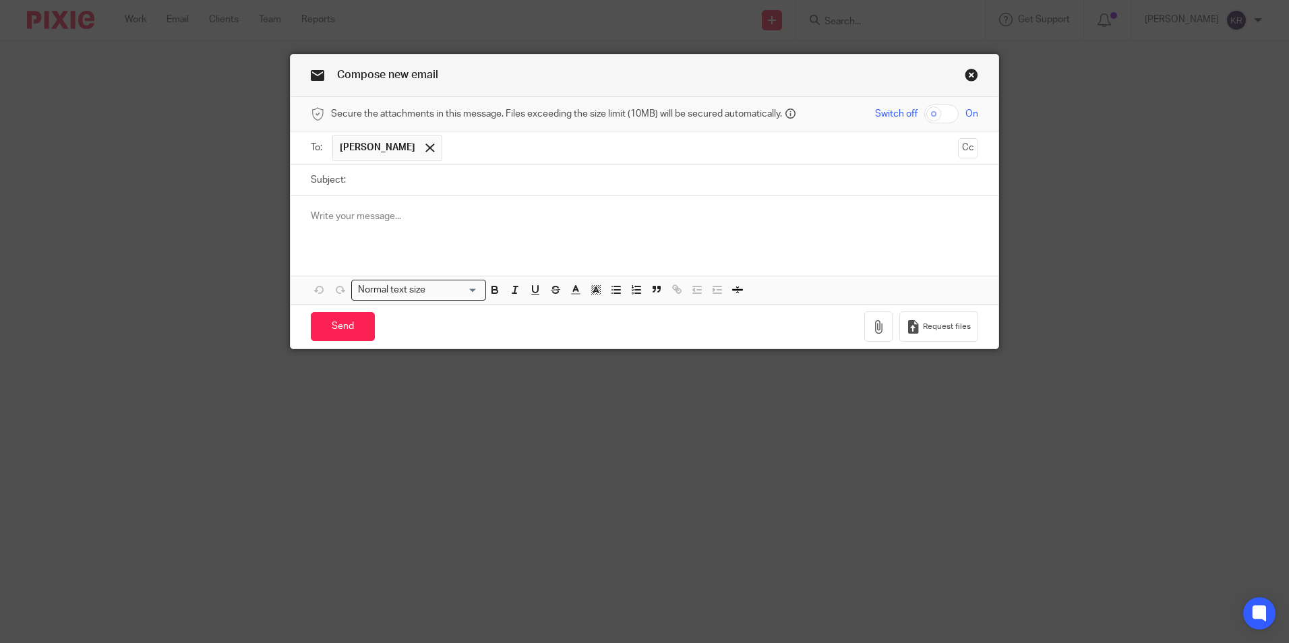
click at [386, 185] on input "Subject:" at bounding box center [666, 180] width 626 height 30
type input "Test"
click at [324, 326] on input "Send" at bounding box center [343, 326] width 64 height 29
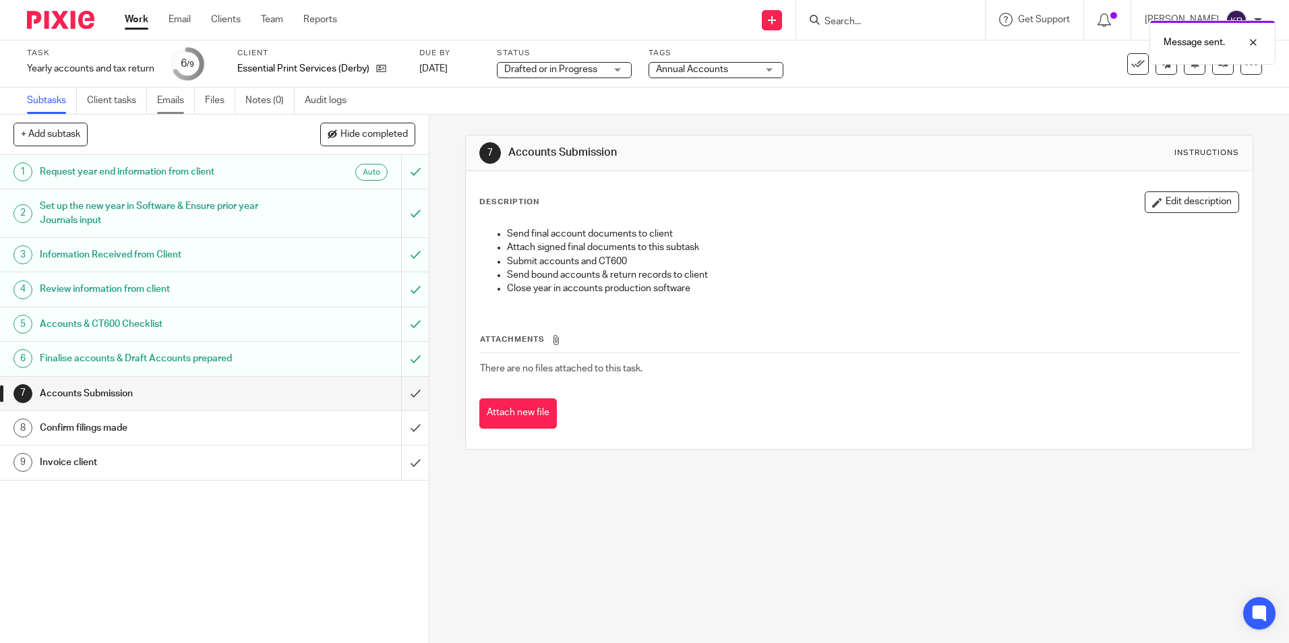
click at [166, 95] on link "Emails" at bounding box center [176, 101] width 38 height 26
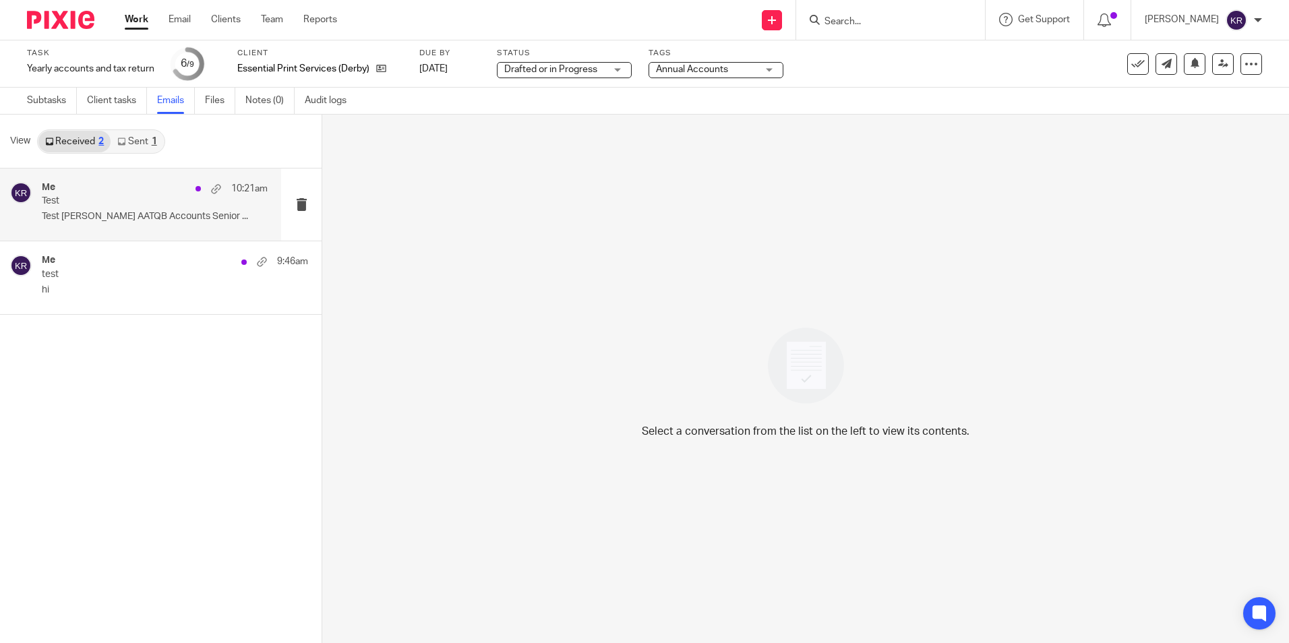
click at [99, 216] on p "Test Kimberley Ross AATQB Accounts Senior ..." at bounding box center [155, 216] width 226 height 11
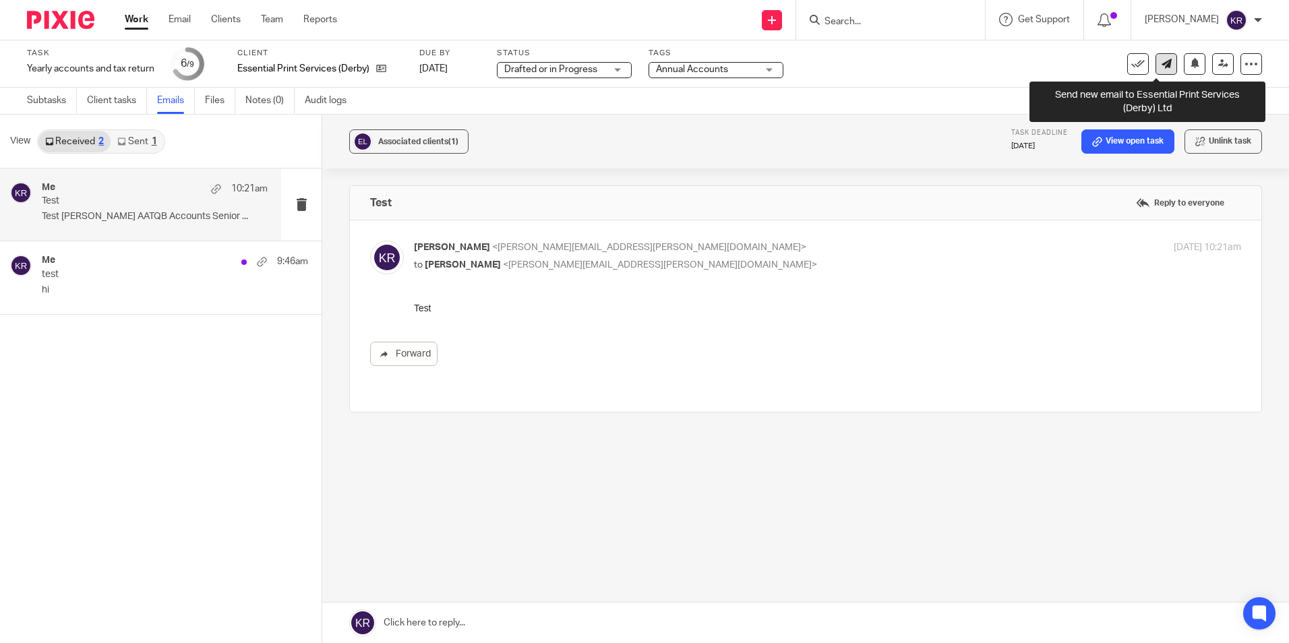
click at [1165, 67] on link at bounding box center [1167, 64] width 22 height 22
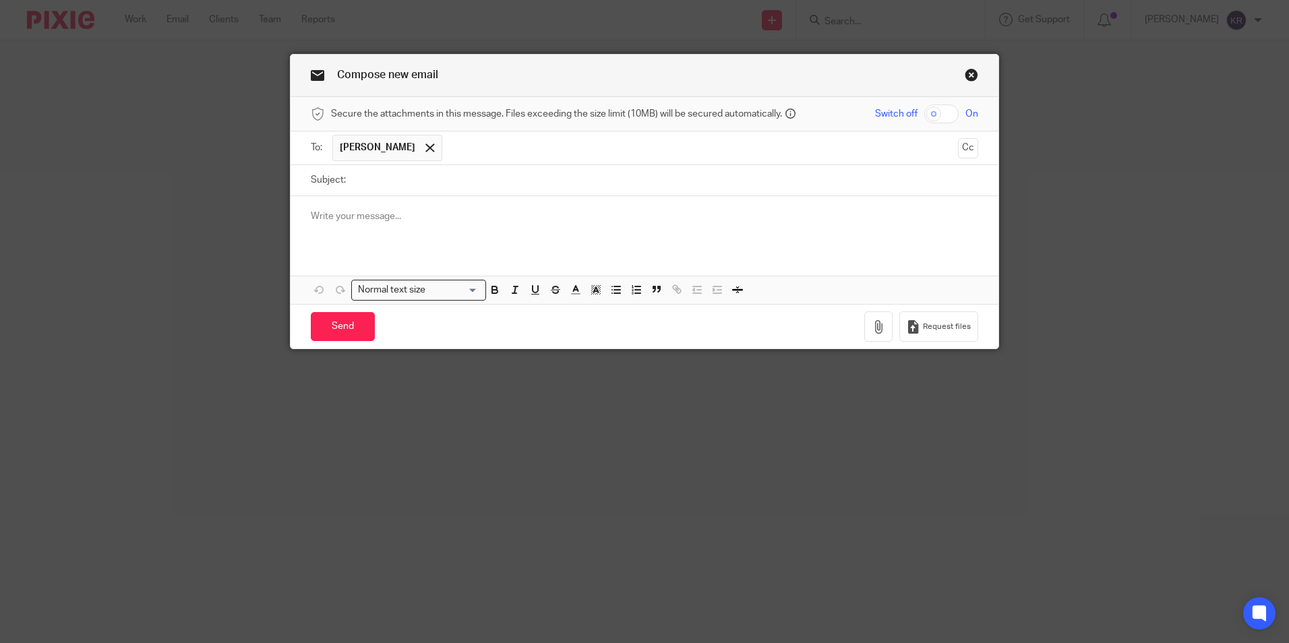
click at [358, 181] on input "Subject:" at bounding box center [666, 180] width 626 height 30
click at [479, 178] on input "Accounts and CT600 approval letter" at bounding box center [666, 180] width 626 height 30
type input "Accounts and CT600 approval Letter"
click at [354, 206] on div at bounding box center [645, 222] width 708 height 53
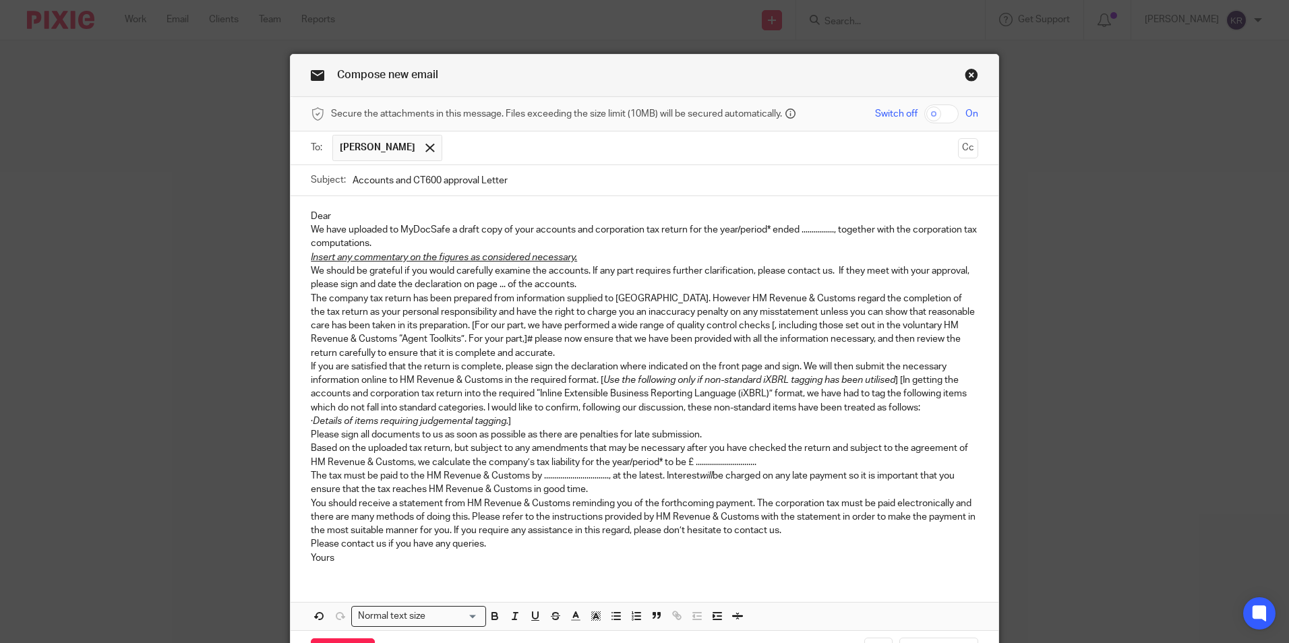
click at [359, 212] on p "Dear" at bounding box center [645, 216] width 668 height 13
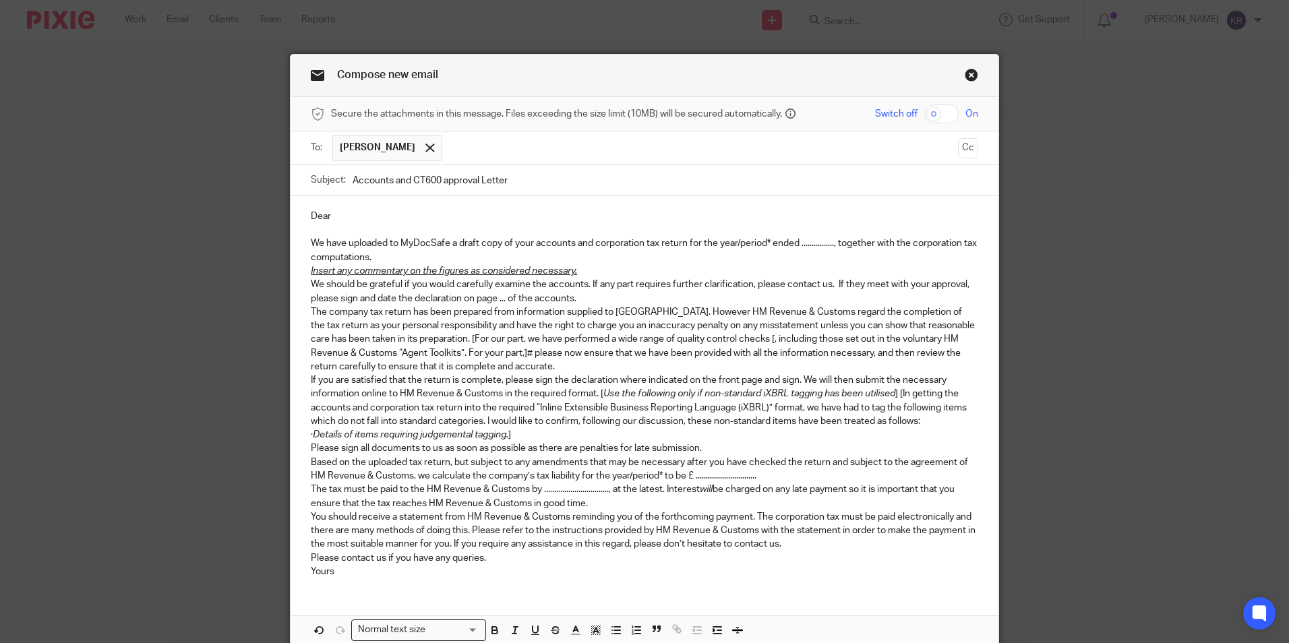
click at [342, 205] on div "Dear We have uploaded to MyDocSafe a draft copy of your accounts and corporatio…" at bounding box center [645, 392] width 708 height 392
click at [768, 241] on p "We have uploaded to MyDocSafe a draft copy of your accounts and corporation tax…" at bounding box center [645, 251] width 668 height 28
click at [801, 240] on p "We have uploaded to MyDocSafe a draft copy of your accounts and corporation tax…" at bounding box center [645, 251] width 668 height 28
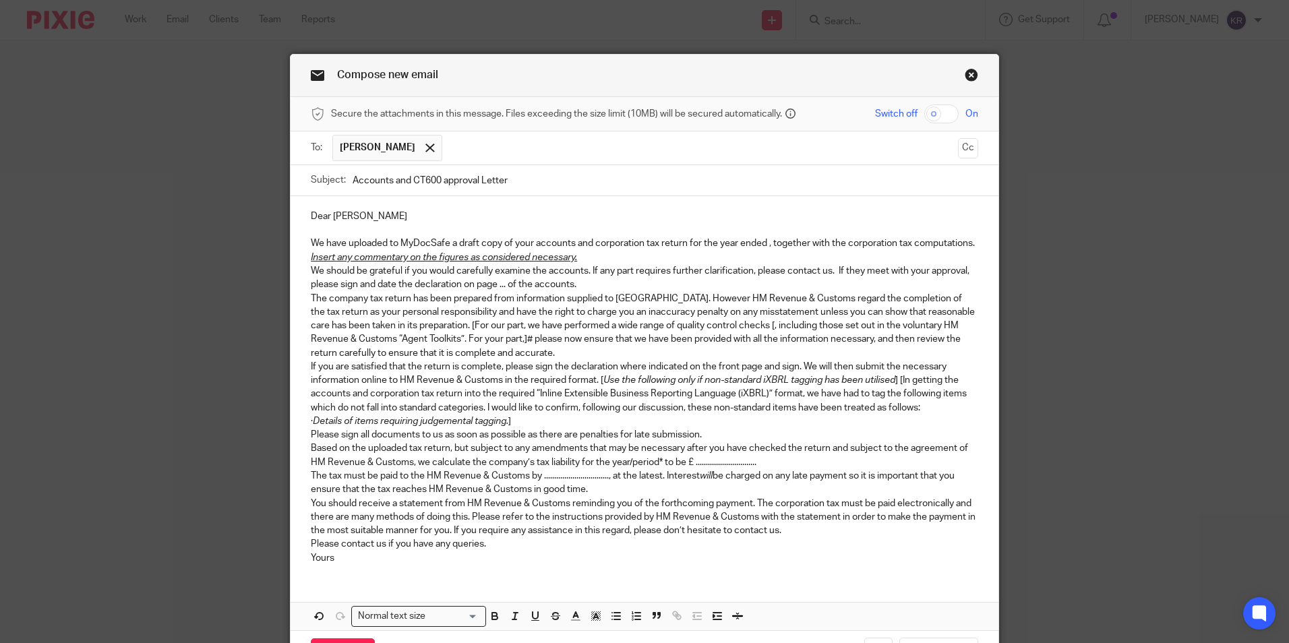
click at [346, 231] on p at bounding box center [645, 229] width 668 height 13
click at [394, 250] on p "We have uploaded to MyDocSafe a draft copy of your accounts and corporation tax…" at bounding box center [645, 243] width 668 height 13
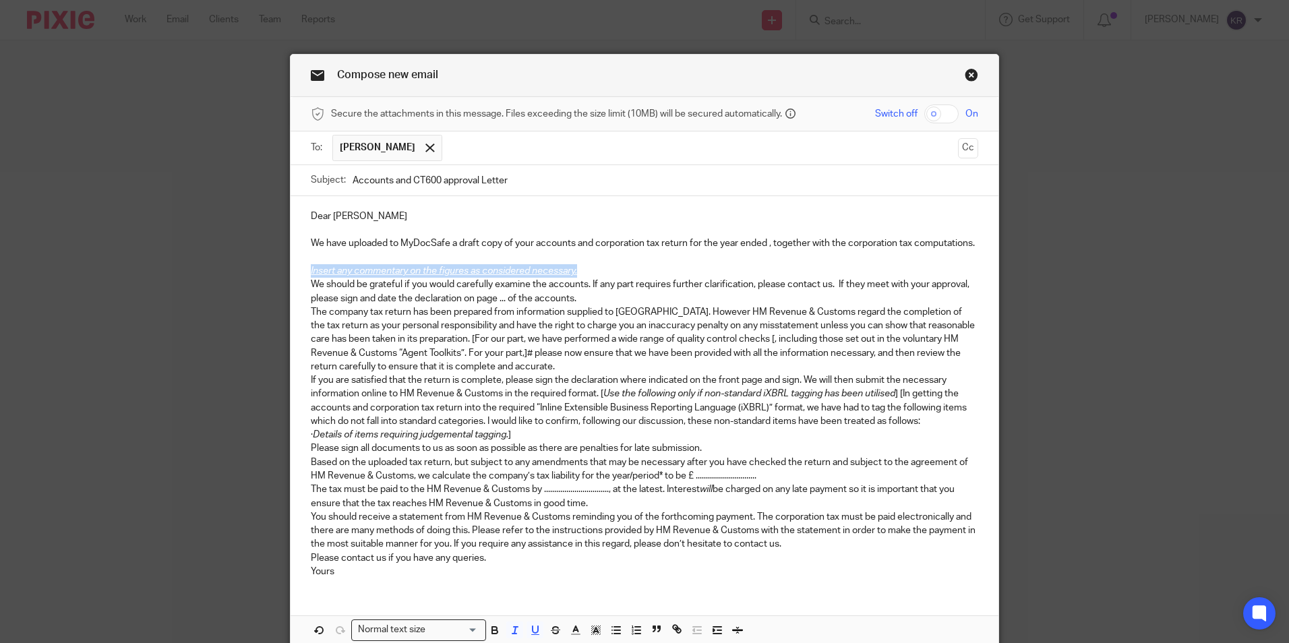
drag, startPoint x: 578, startPoint y: 281, endPoint x: 291, endPoint y: 284, distance: 286.6
click at [291, 284] on div "Dear Yvonne We have uploaded to MyDocSafe a draft copy of your accounts and cor…" at bounding box center [645, 392] width 708 height 392
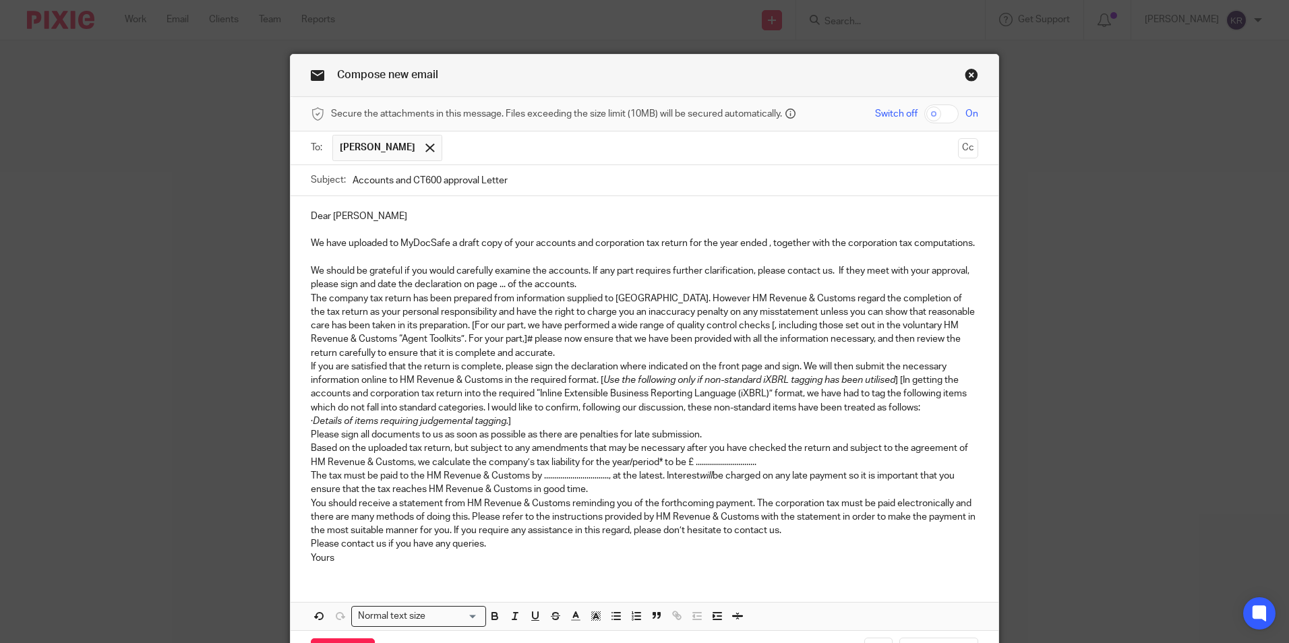
click at [326, 280] on p "We should be grateful if you would carefully examine the accounts. If any part …" at bounding box center [645, 278] width 668 height 28
click at [316, 264] on p at bounding box center [645, 257] width 668 height 13
click at [311, 223] on p "Dear Yvonne" at bounding box center [645, 216] width 668 height 13
click at [311, 226] on p at bounding box center [645, 229] width 668 height 13
click at [508, 292] on p "We should be grateful if you would carefully examine the accounts. If any part …" at bounding box center [645, 278] width 668 height 28
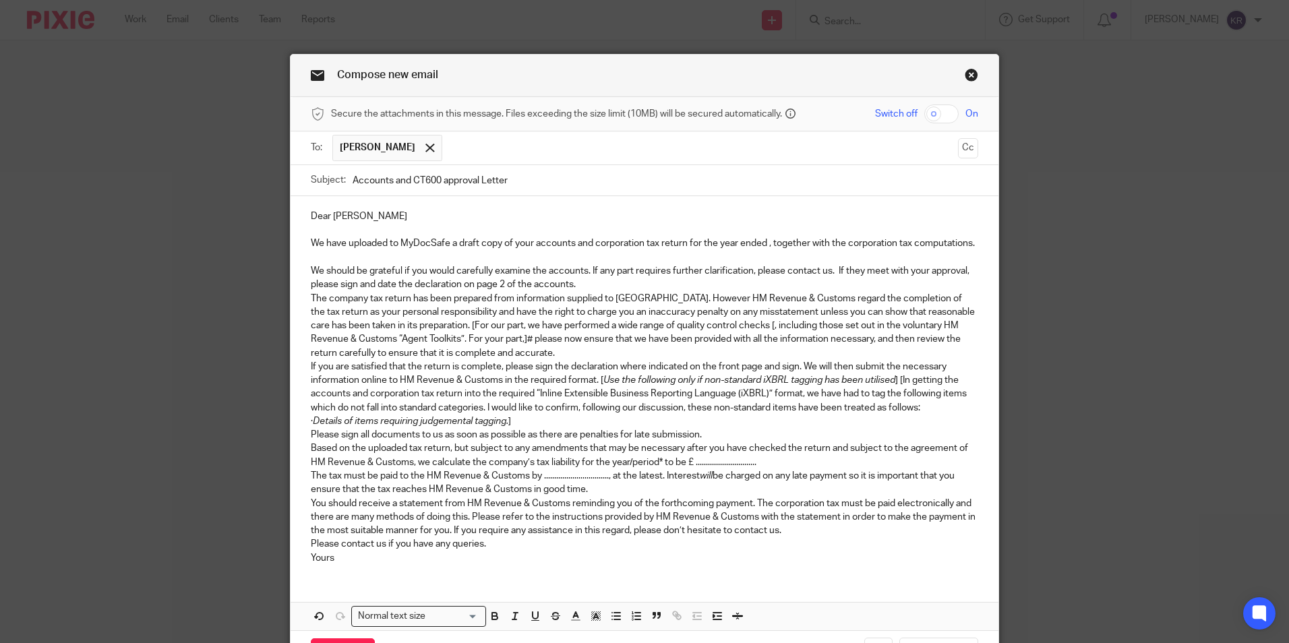
click at [597, 292] on p "We should be grateful if you would carefully examine the accounts. If any part …" at bounding box center [645, 278] width 668 height 28
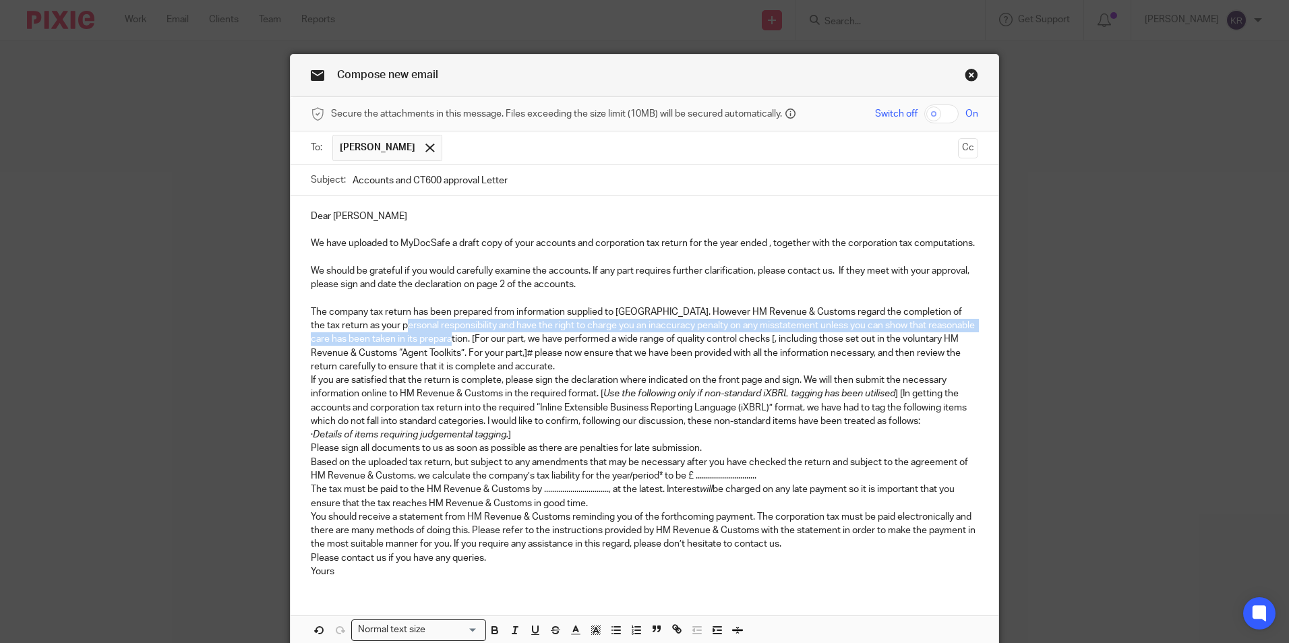
drag, startPoint x: 380, startPoint y: 346, endPoint x: 415, endPoint y: 351, distance: 35.4
click at [415, 351] on p "The company tax return has been prepared from information supplied to us. Howev…" at bounding box center [645, 339] width 668 height 68
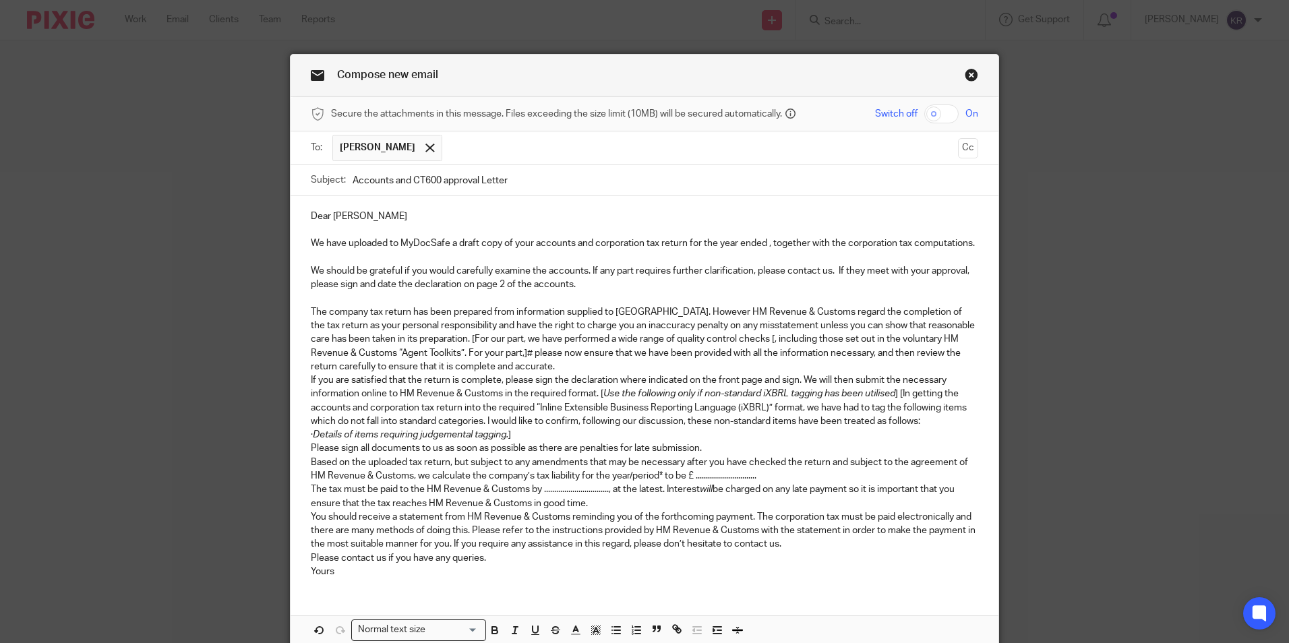
click at [468, 359] on p "The company tax return has been prepared from information supplied to us. Howev…" at bounding box center [645, 339] width 668 height 68
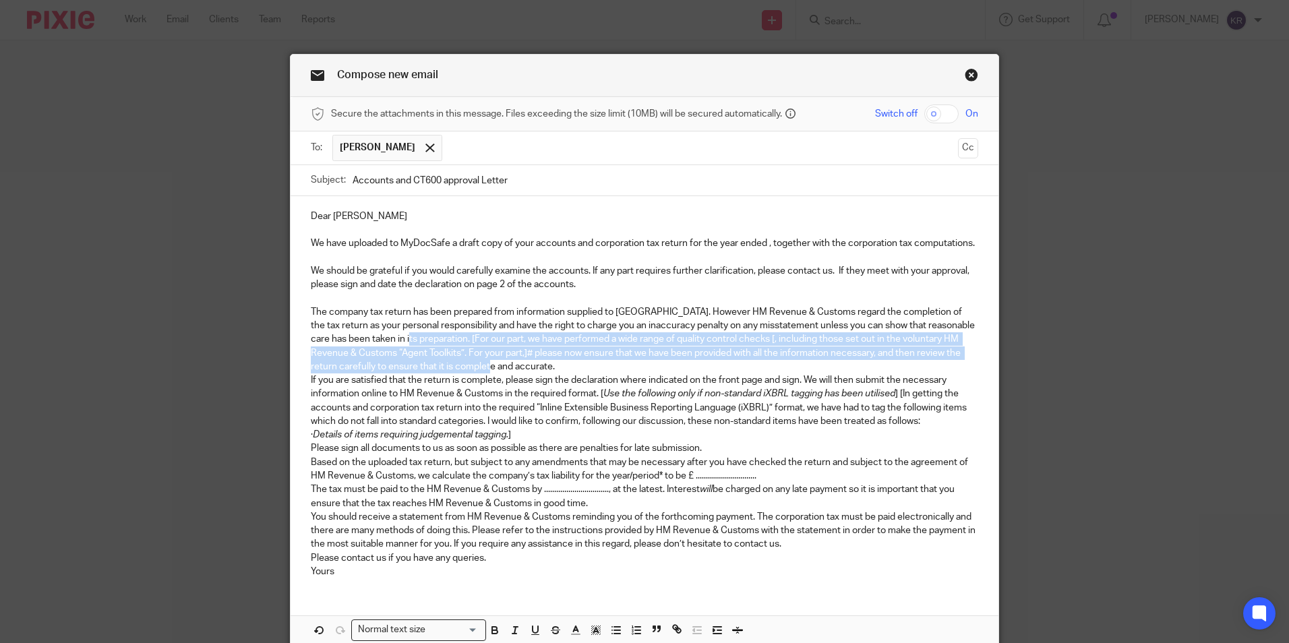
drag, startPoint x: 380, startPoint y: 352, endPoint x: 622, endPoint y: 378, distance: 244.1
click at [622, 374] on p "The company tax return has been prepared from information supplied to us. Howev…" at bounding box center [645, 339] width 668 height 68
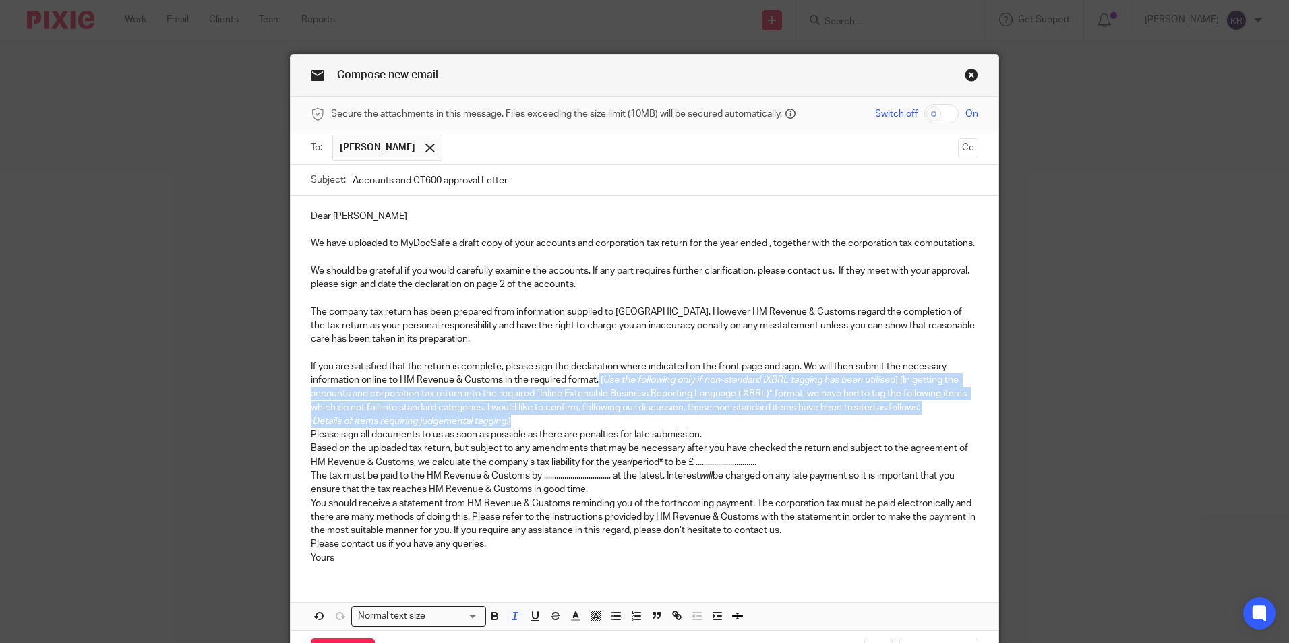
drag, startPoint x: 593, startPoint y: 390, endPoint x: 748, endPoint y: 436, distance: 161.7
click at [748, 436] on div "Dear Yvonne We have uploaded to MyDocSafe a draft copy of your accounts and cor…" at bounding box center [645, 385] width 708 height 379
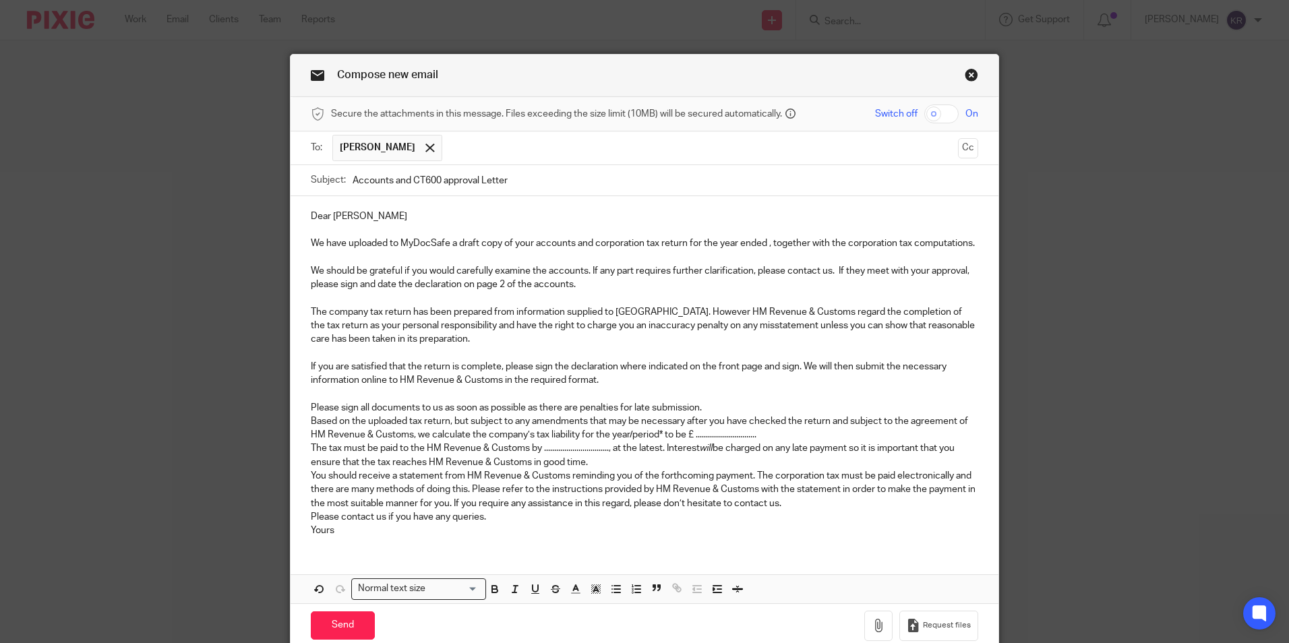
click at [707, 415] on p "Please sign all documents to us as soon as possible as there are penalties for …" at bounding box center [645, 407] width 668 height 13
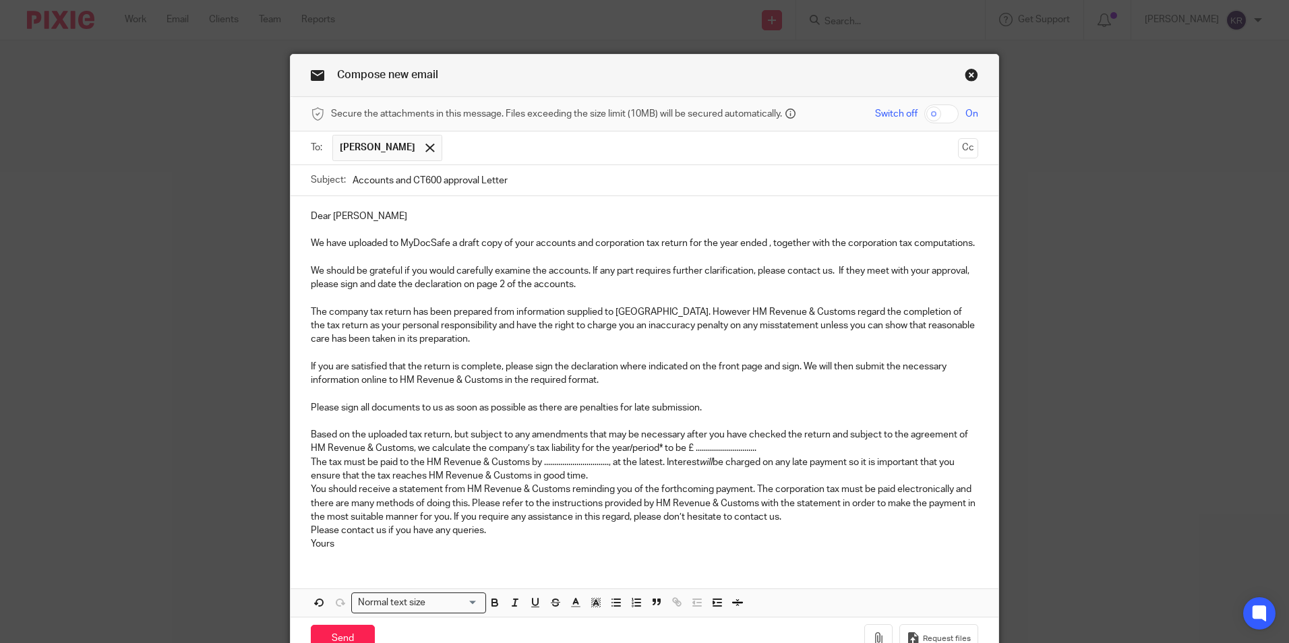
click at [660, 456] on p "Based on the uploaded tax return, but subject to any amendments that may be nec…" at bounding box center [645, 442] width 668 height 28
click at [736, 456] on p "Based on the uploaded tax return, but subject to any amendments that may be nec…" at bounding box center [645, 442] width 668 height 28
click at [730, 456] on p "Based on the uploaded tax return, but subject to any amendments that may be nec…" at bounding box center [645, 442] width 668 height 28
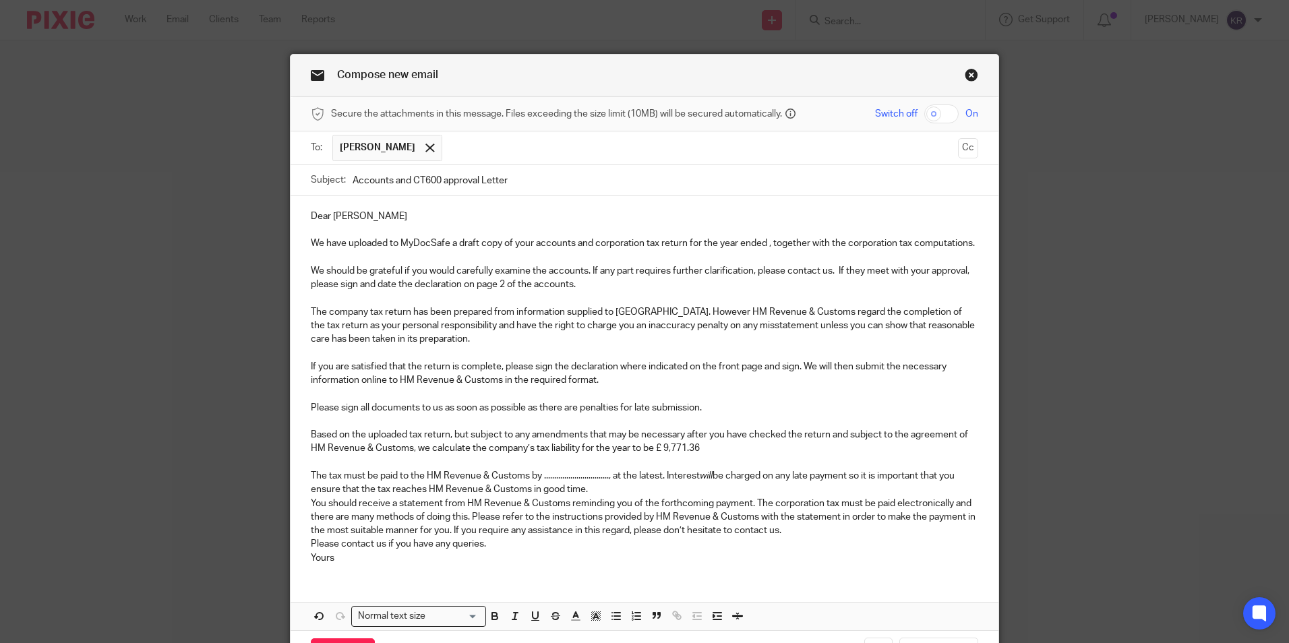
click at [608, 486] on p "The tax must be paid to the HM Revenue & Customs by ...........................…" at bounding box center [645, 483] width 668 height 28
click at [602, 497] on p "The tax must be paid to the HM Revenue & Customs by 1 February 2026 at the late…" at bounding box center [645, 483] width 668 height 28
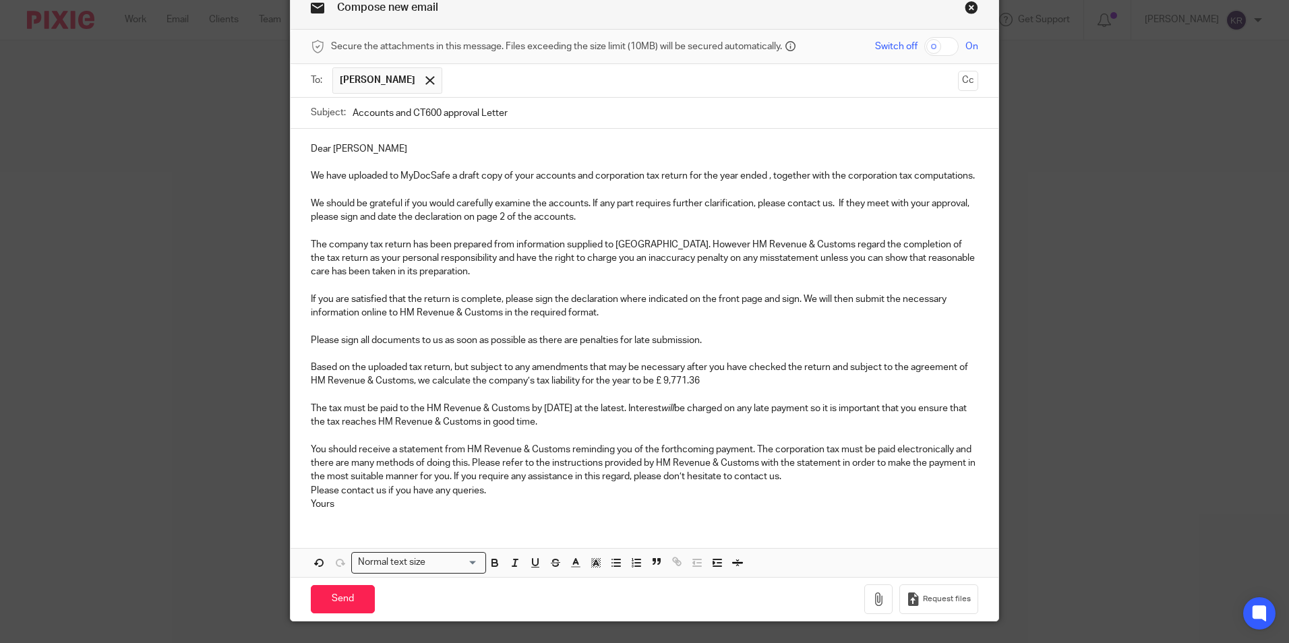
scroll to position [114, 0]
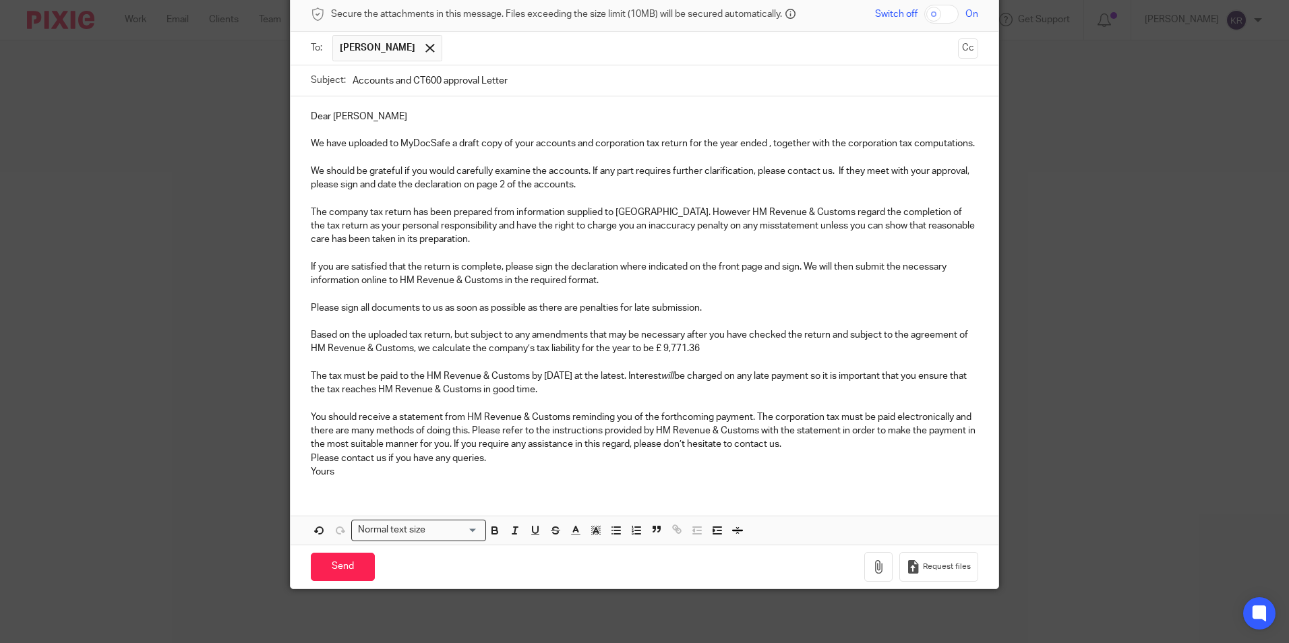
click at [346, 468] on p "Yours" at bounding box center [645, 471] width 668 height 13
click at [305, 468] on div "Dear Yvonne We have uploaded to MyDocSafe a draft copy of your accounts and cor…" at bounding box center [645, 292] width 708 height 392
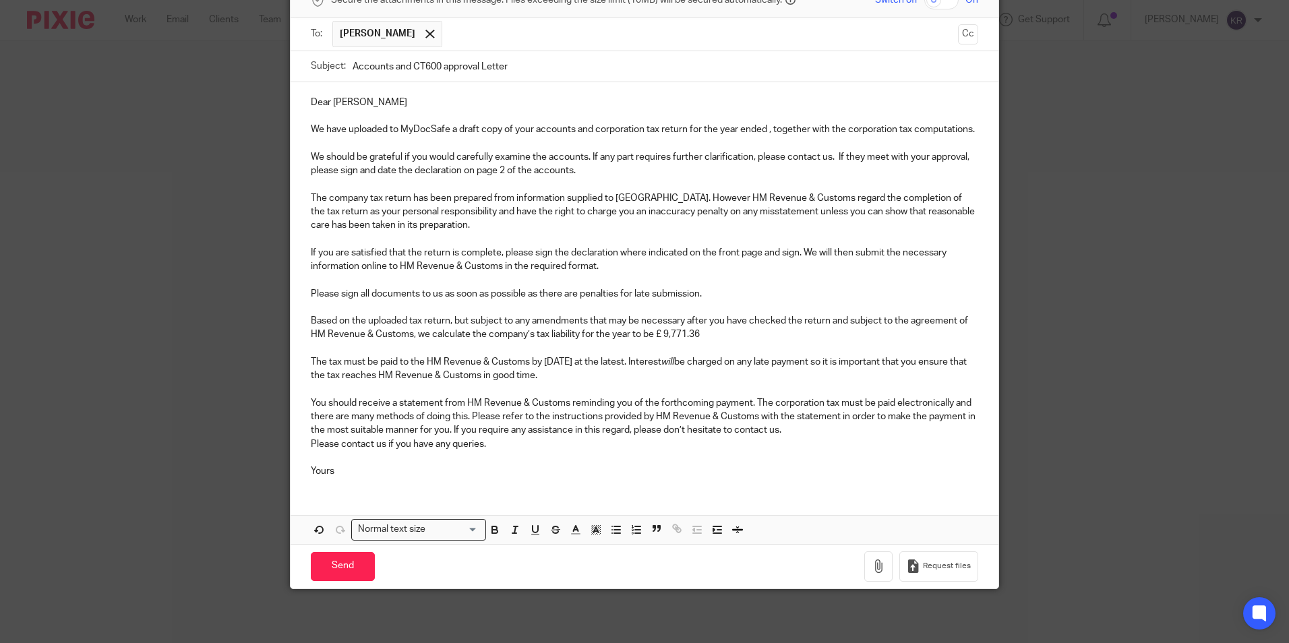
drag, startPoint x: 322, startPoint y: 494, endPoint x: 334, endPoint y: 496, distance: 12.3
click at [324, 488] on div "Dear Yvonne We have uploaded to MyDocSafe a draft copy of your accounts and cor…" at bounding box center [645, 285] width 708 height 406
click at [355, 488] on div "Dear Yvonne We have uploaded to MyDocSafe a draft copy of your accounts and cor…" at bounding box center [645, 285] width 708 height 406
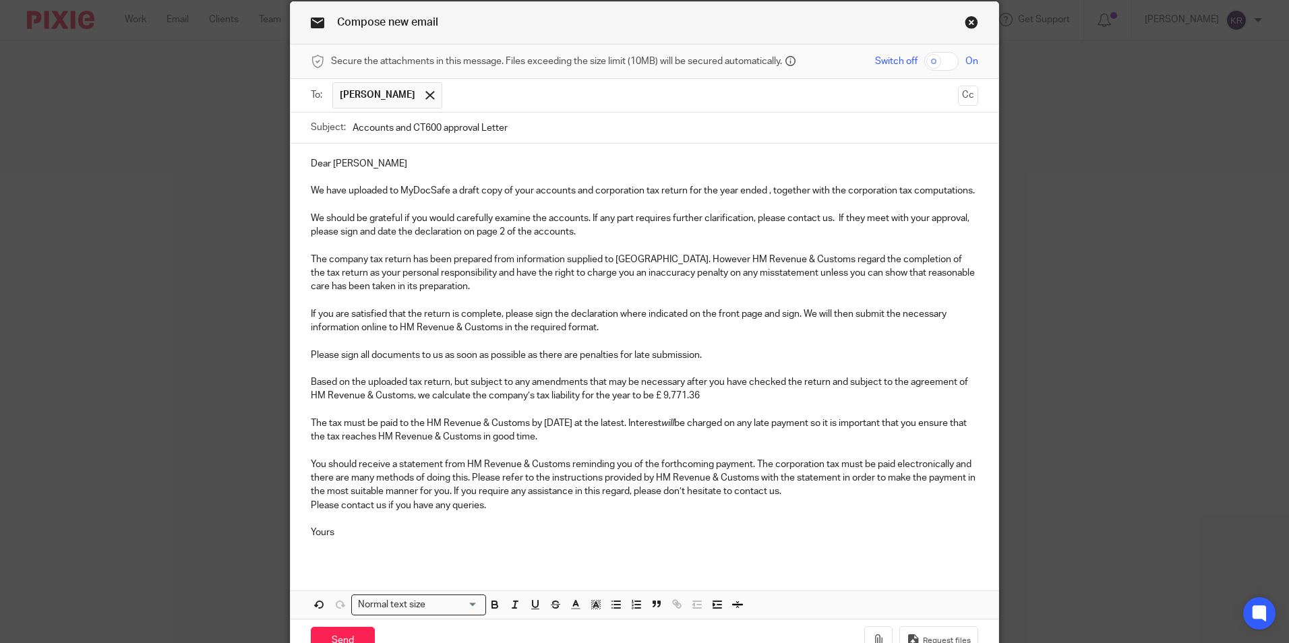
scroll to position [135, 0]
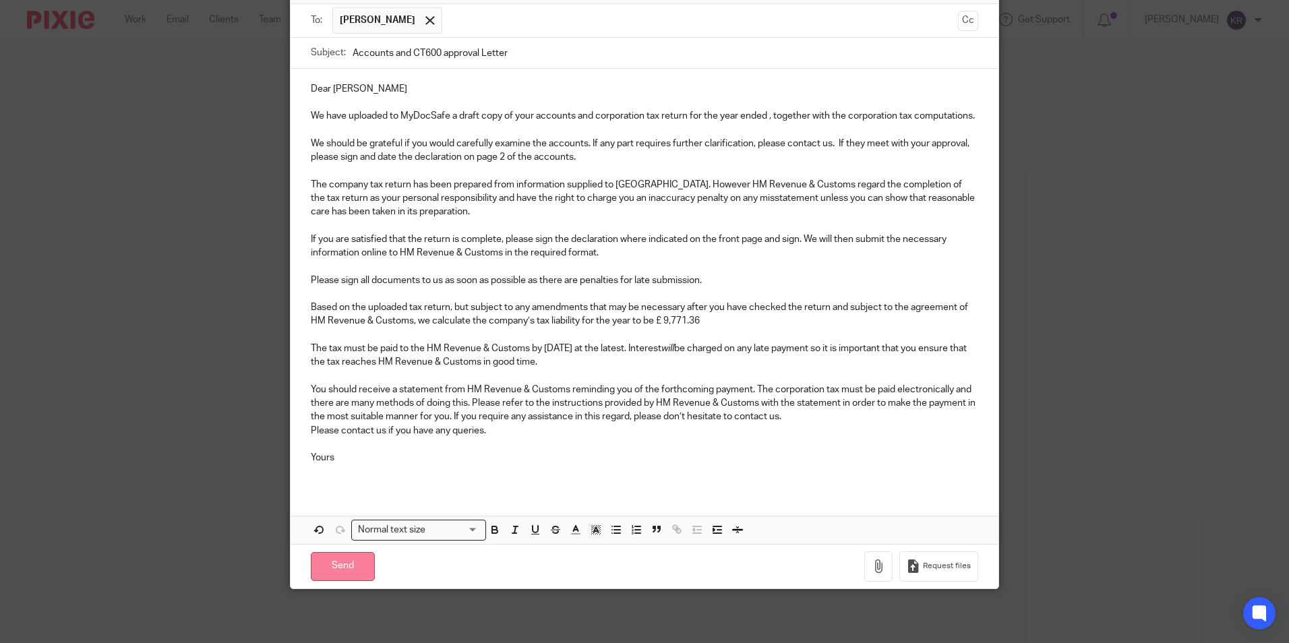
click at [355, 579] on input "Send" at bounding box center [343, 566] width 64 height 29
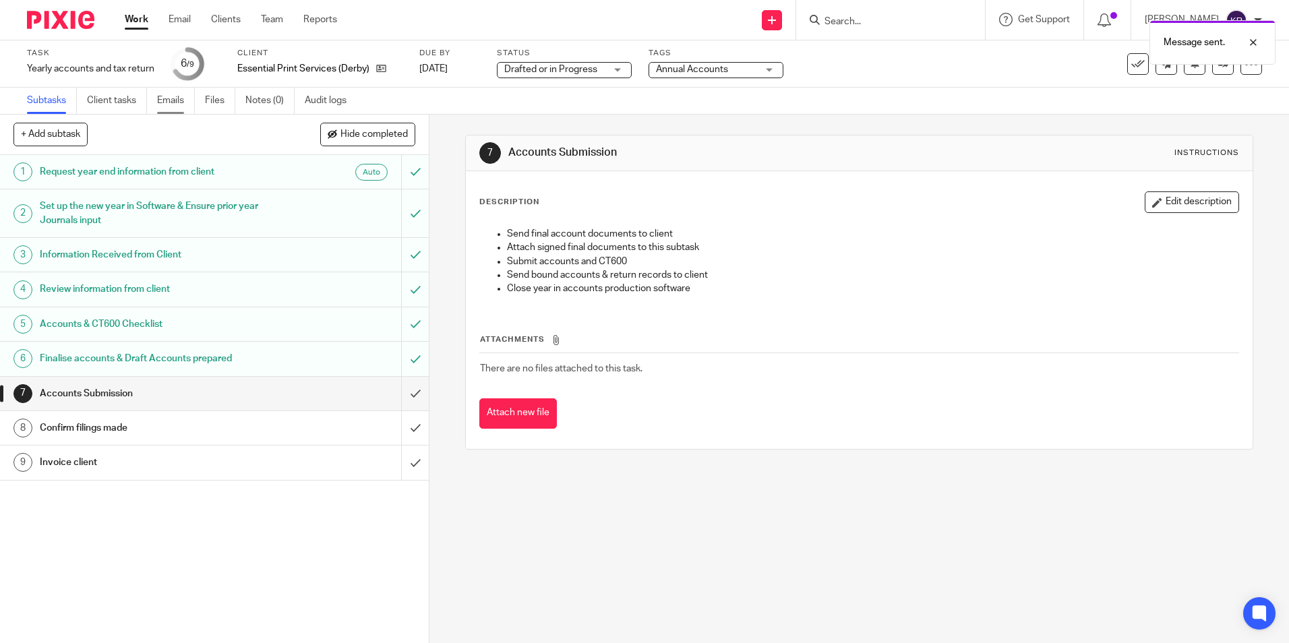
click at [181, 102] on link "Emails" at bounding box center [176, 101] width 38 height 26
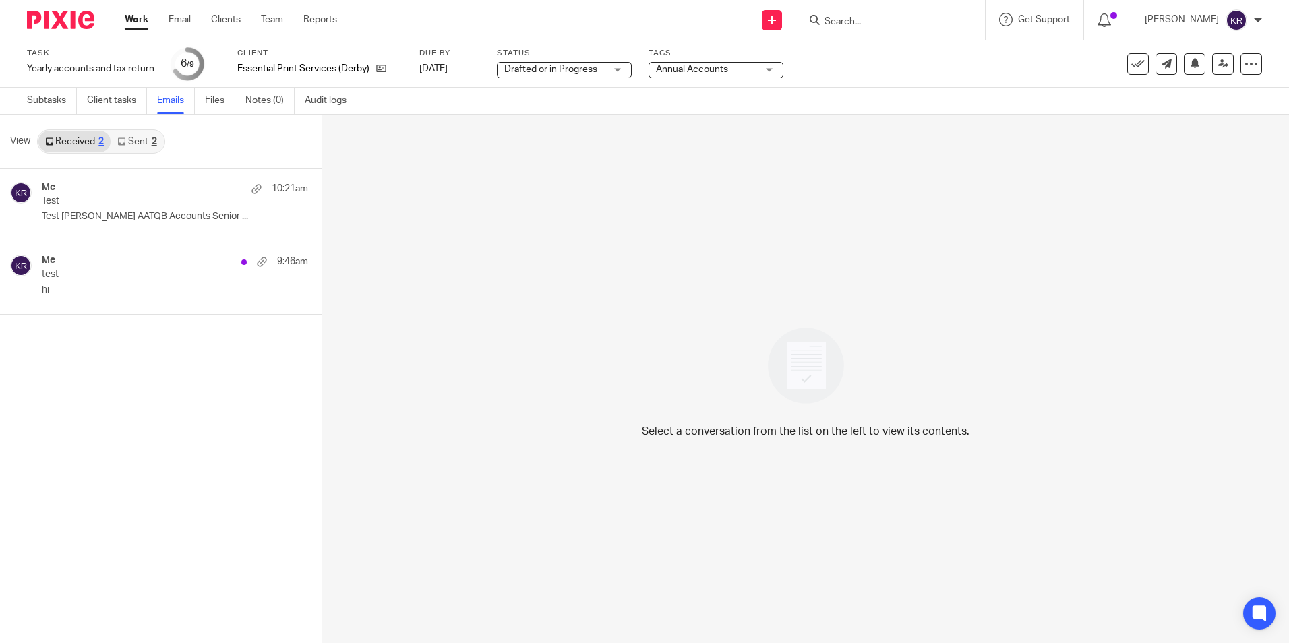
click at [140, 142] on link "Sent 2" at bounding box center [137, 142] width 53 height 22
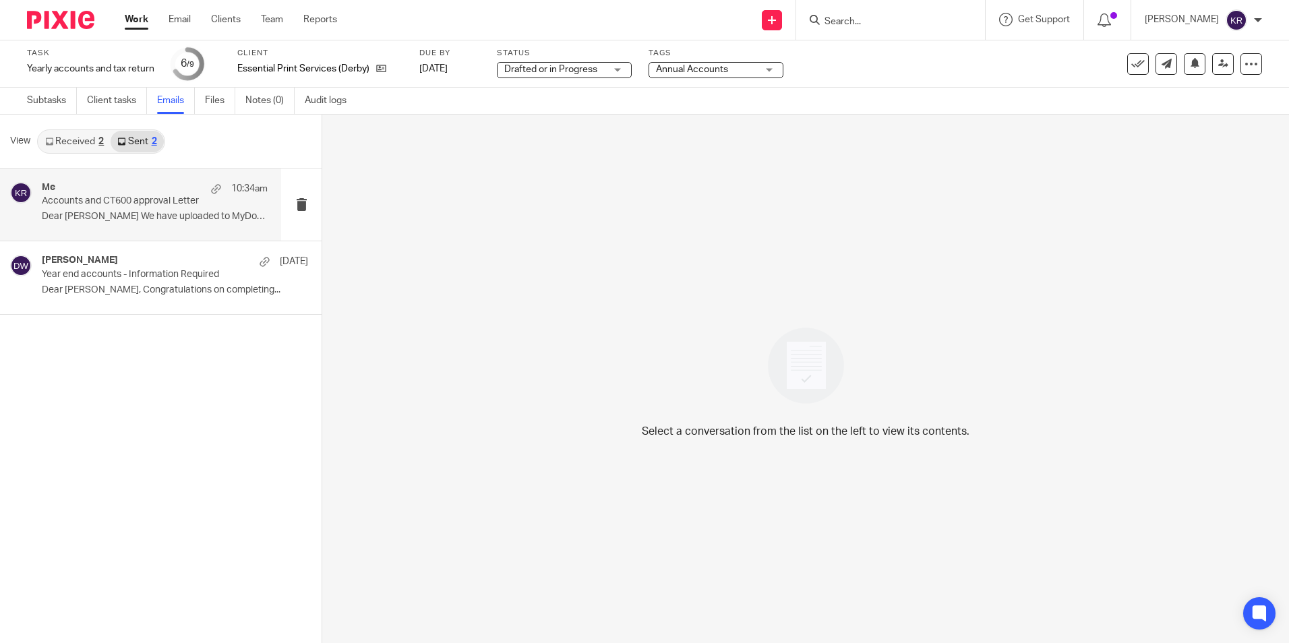
click at [170, 227] on div "Me 10:34am Accounts and CT600 approval Letter Dear [PERSON_NAME] We have upload…" at bounding box center [155, 204] width 226 height 45
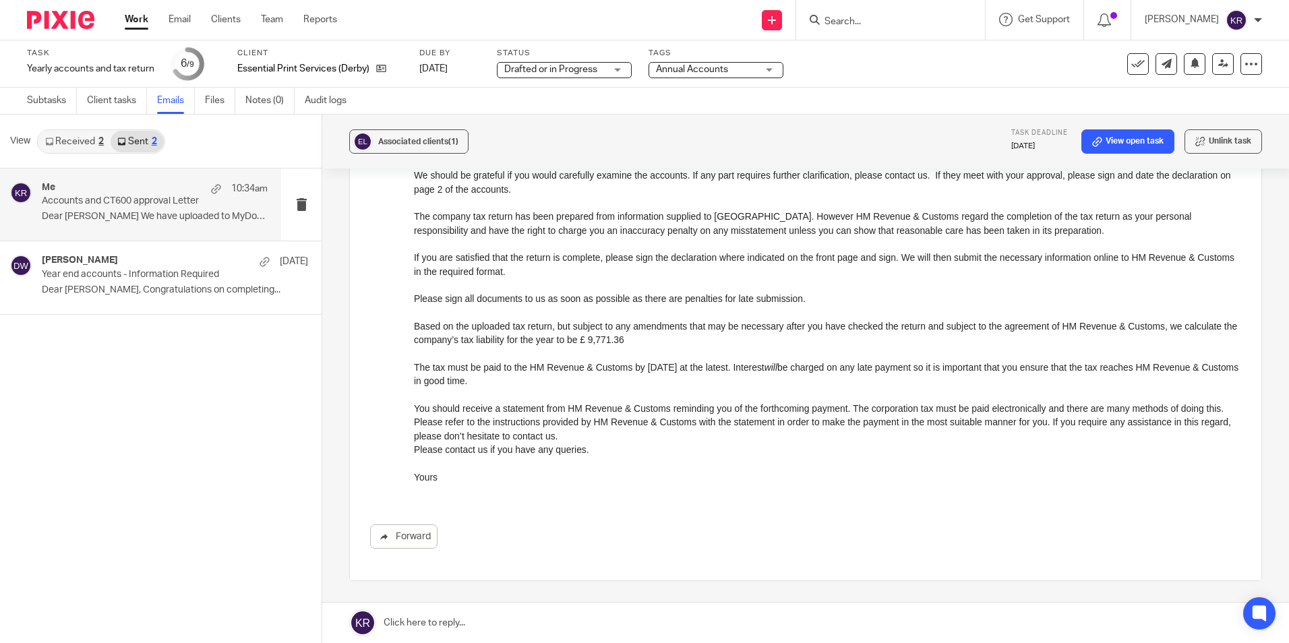
scroll to position [301, 0]
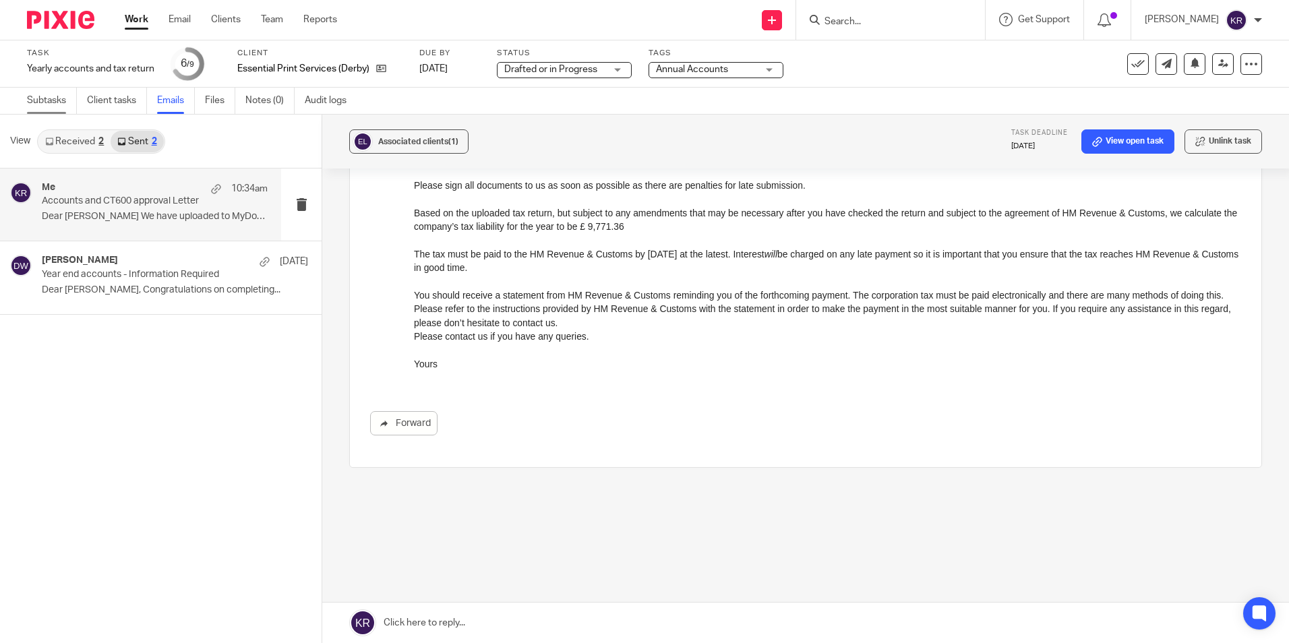
click at [33, 111] on link "Subtasks" at bounding box center [52, 101] width 50 height 26
